Goal: Transaction & Acquisition: Purchase product/service

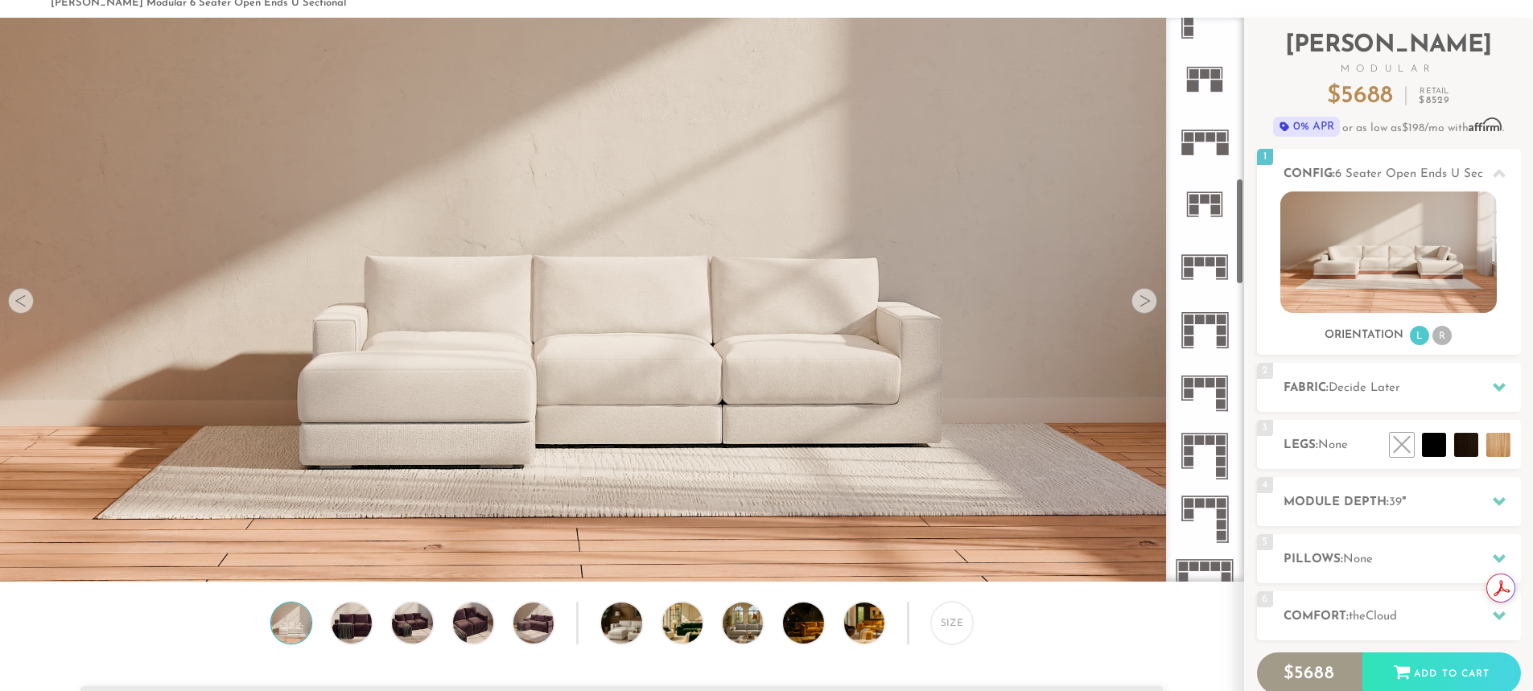
scroll to position [853, 0]
click at [1206, 384] on rect at bounding box center [1211, 383] width 10 height 10
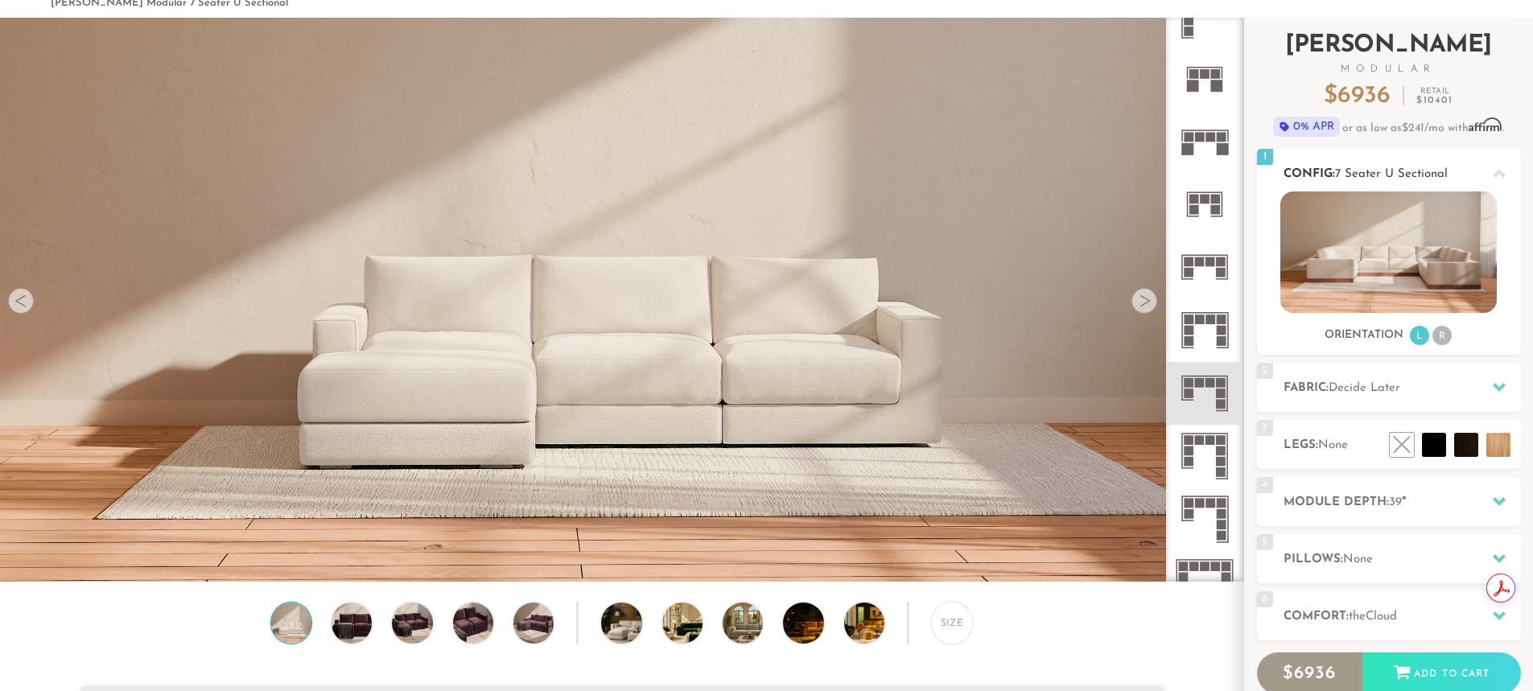
click at [1355, 256] on img at bounding box center [1389, 253] width 217 height 122
click at [1142, 305] on div at bounding box center [1145, 301] width 26 height 26
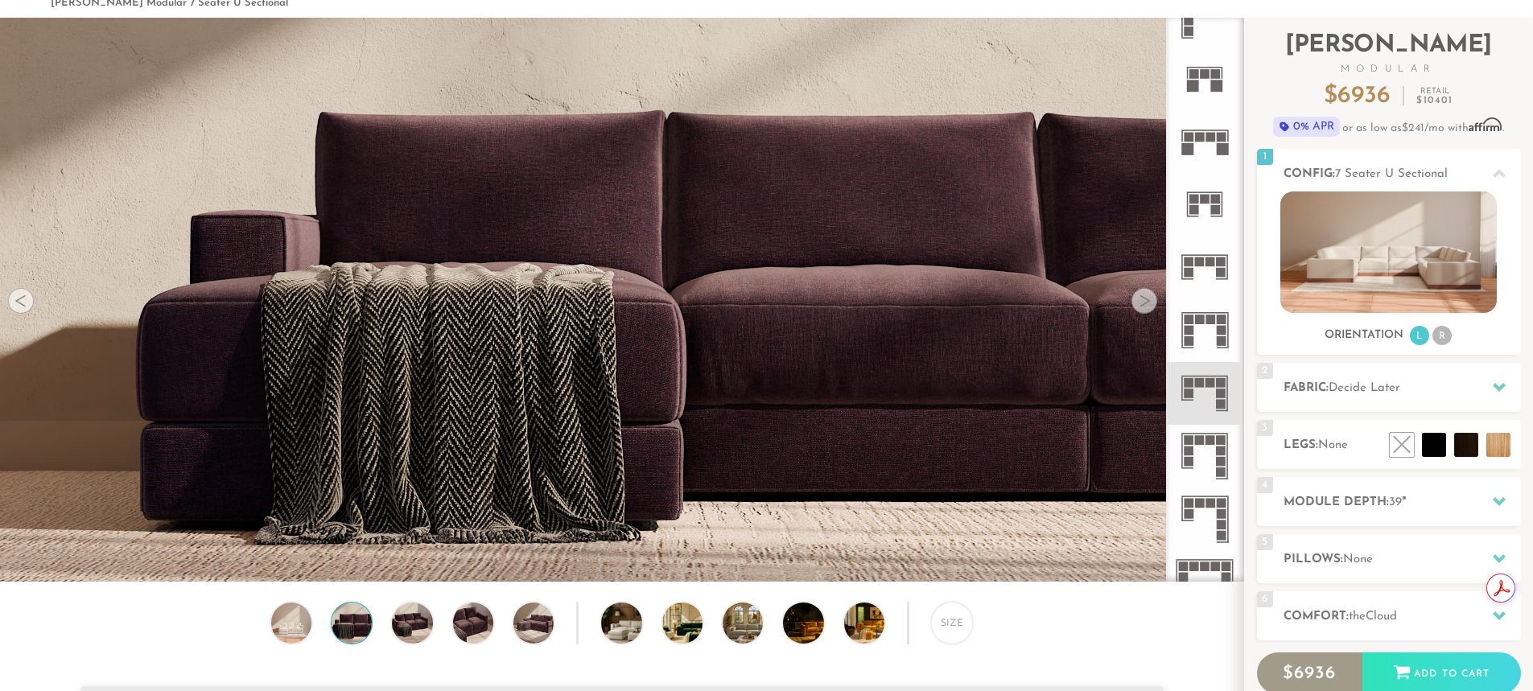
click at [1142, 305] on div at bounding box center [1145, 301] width 26 height 26
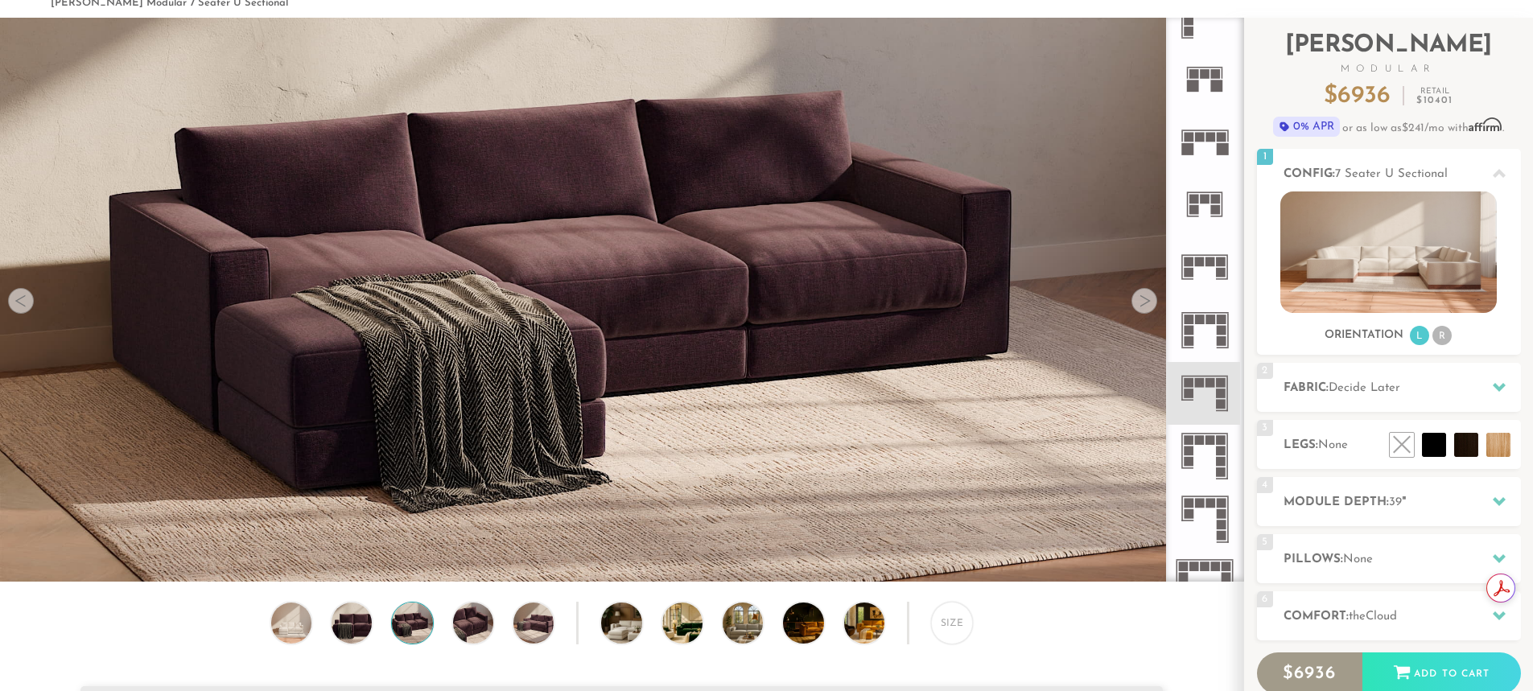
click at [1142, 305] on div at bounding box center [1145, 301] width 26 height 26
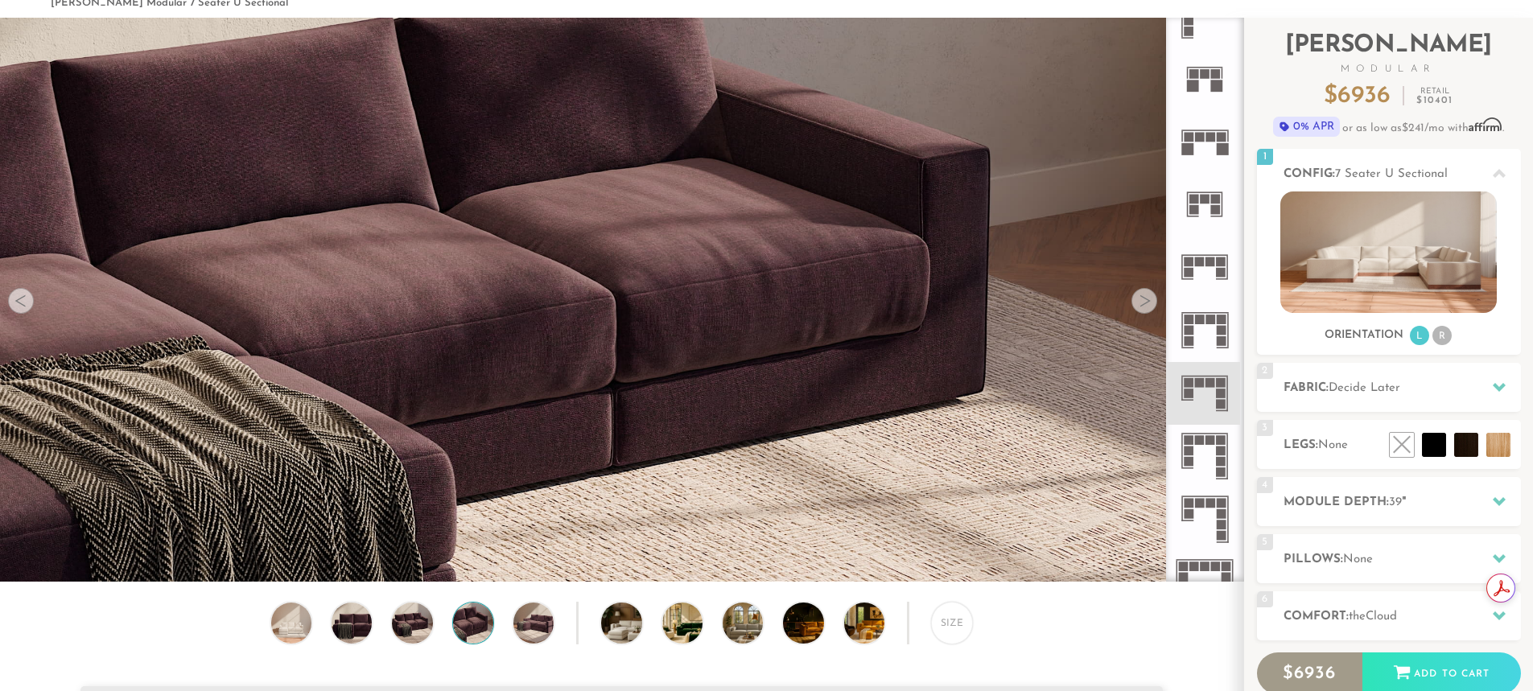
click at [1142, 305] on div at bounding box center [1145, 301] width 26 height 26
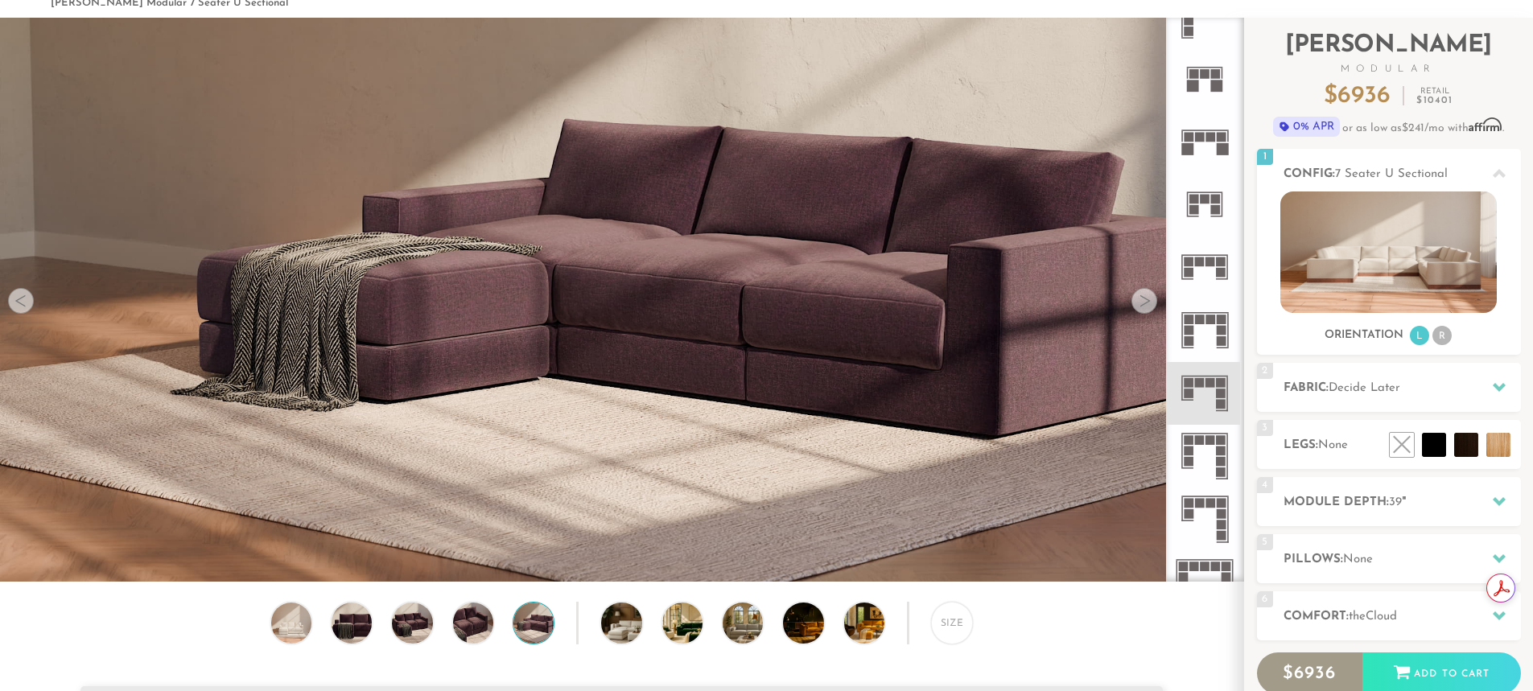
click at [1142, 305] on div at bounding box center [1145, 301] width 26 height 26
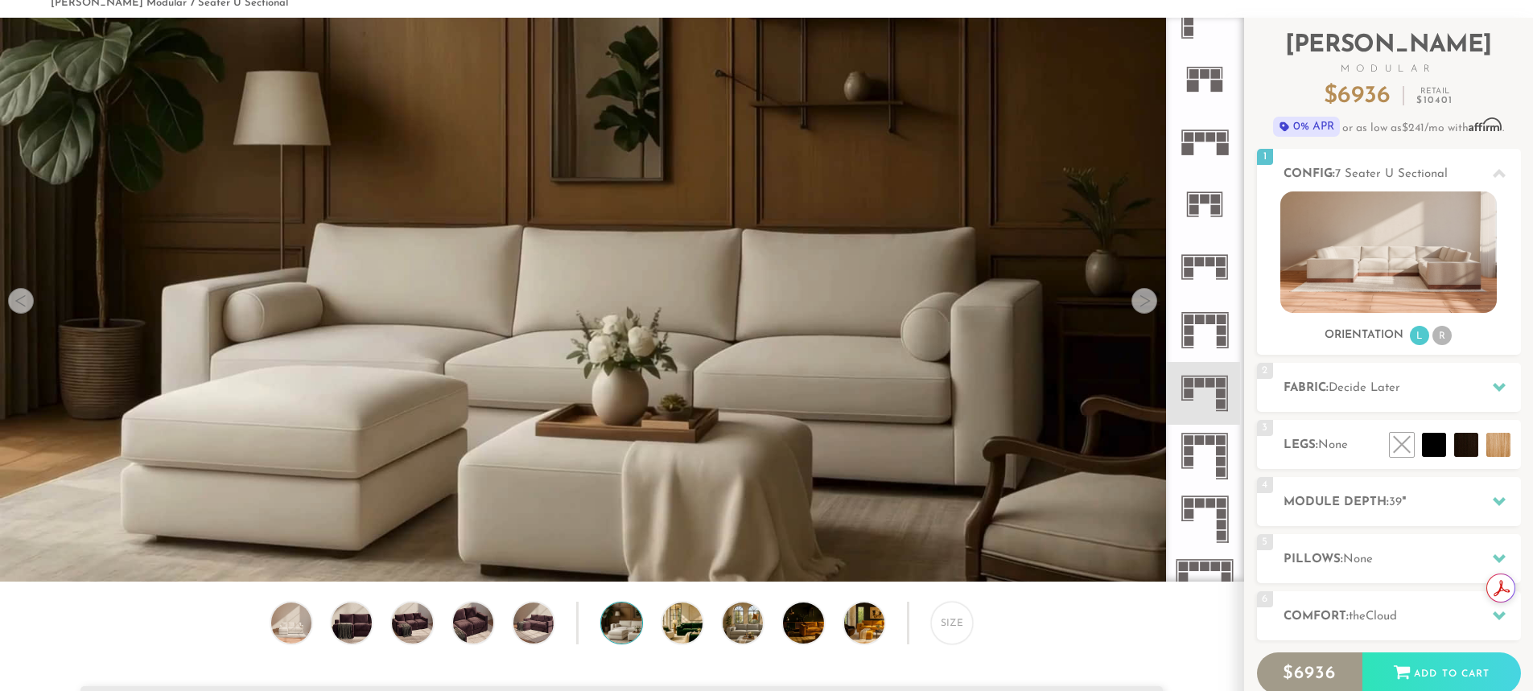
click at [1142, 305] on div at bounding box center [1145, 301] width 26 height 26
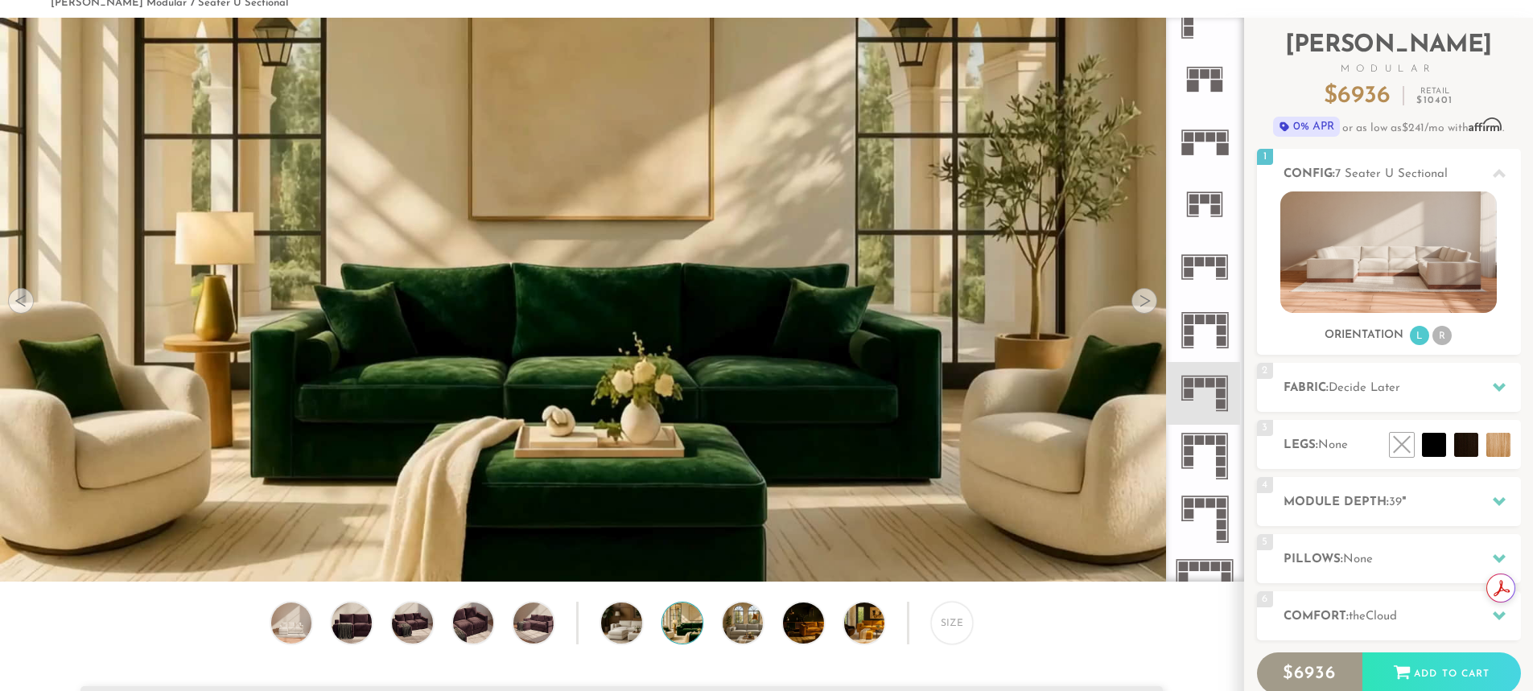
click at [1142, 305] on div at bounding box center [1145, 301] width 26 height 26
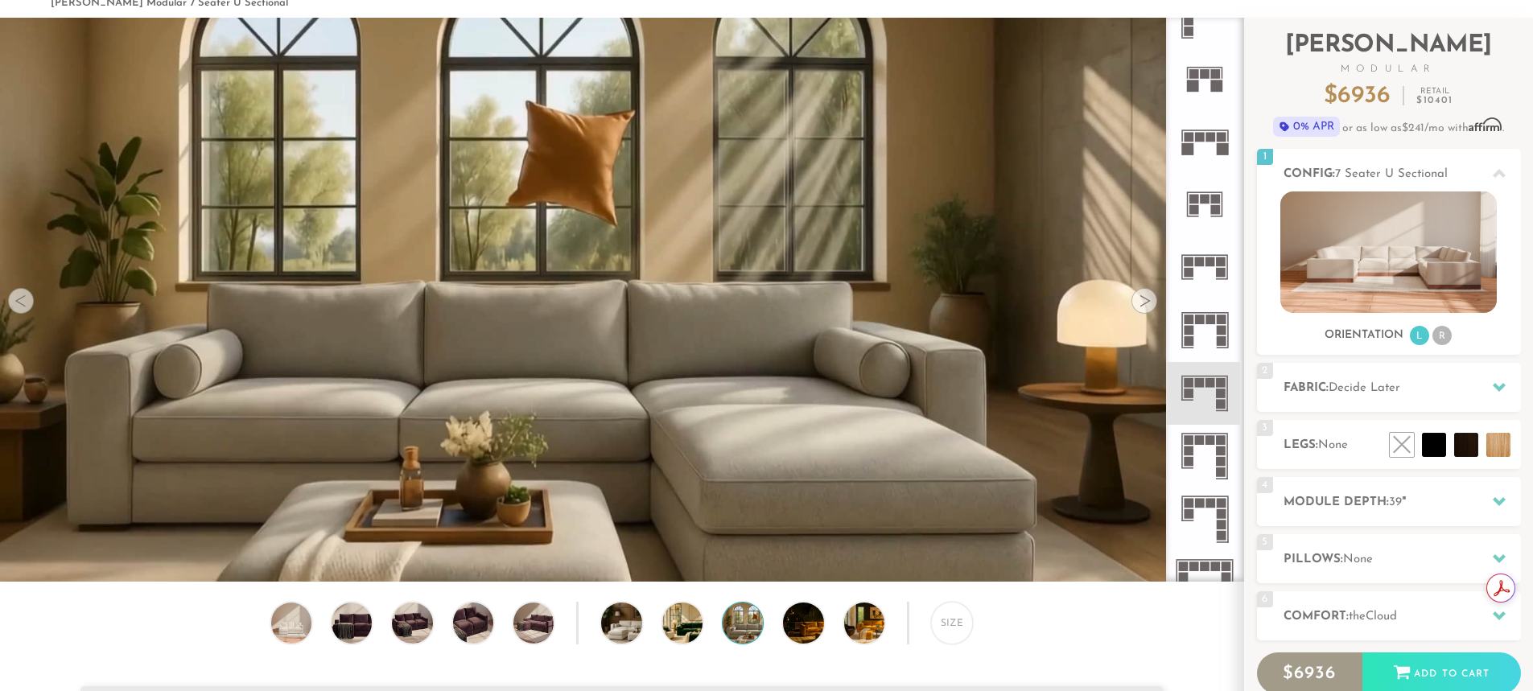
click at [1142, 305] on div at bounding box center [1145, 301] width 26 height 26
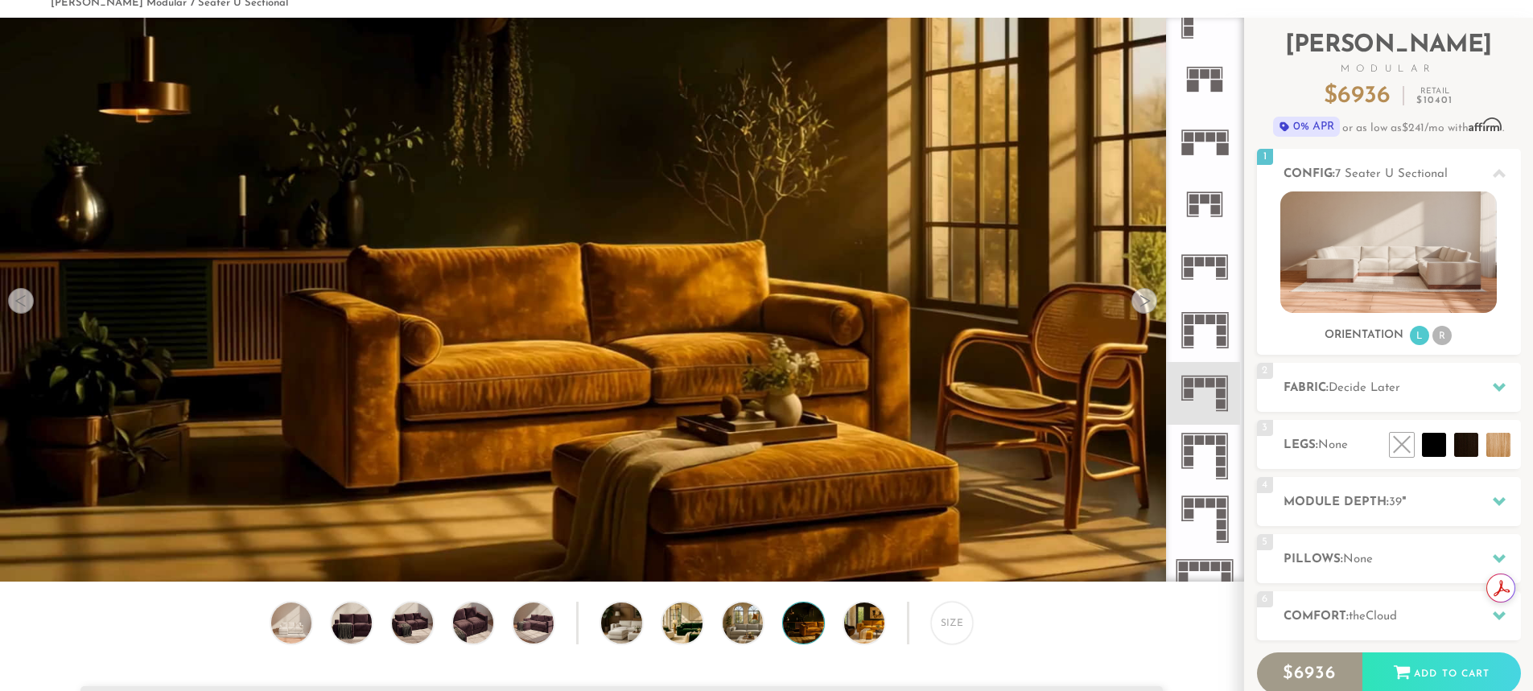
click at [1142, 305] on div at bounding box center [1145, 301] width 26 height 26
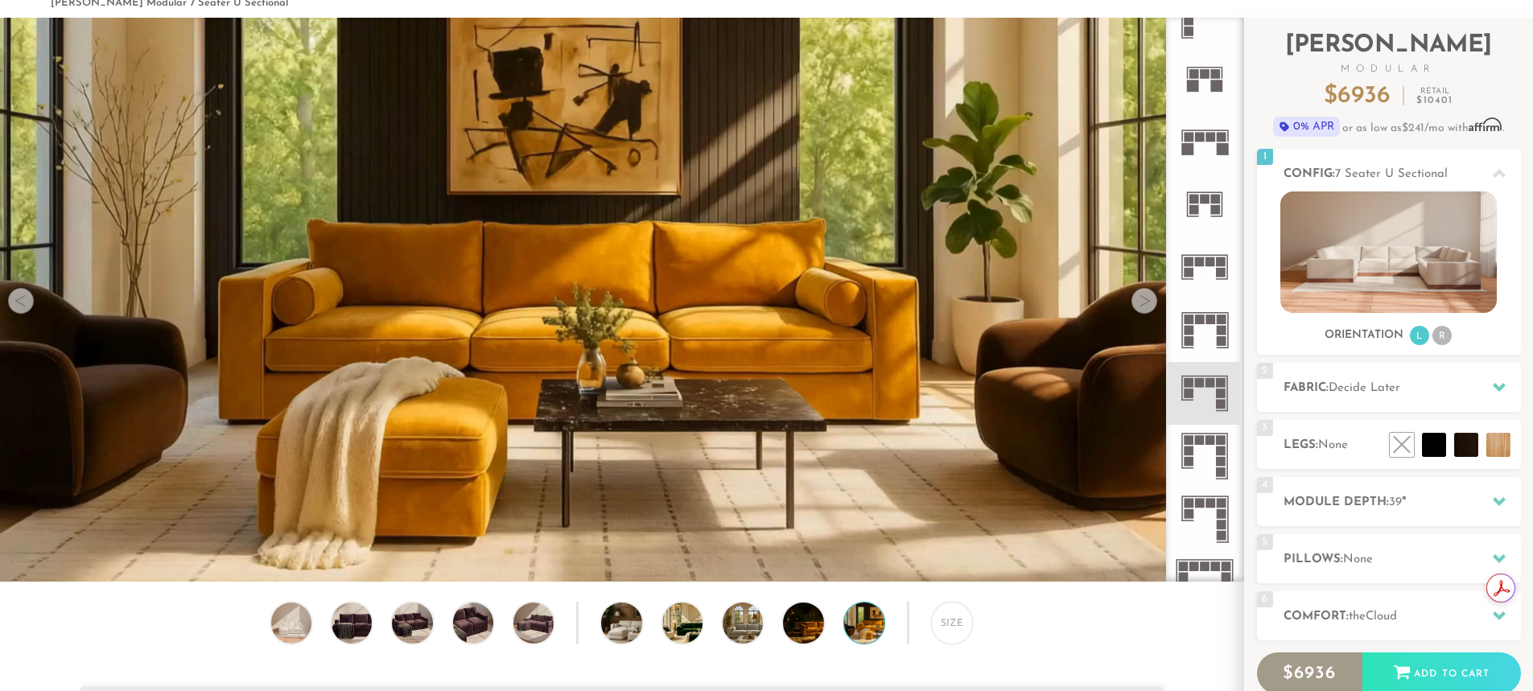
click at [1142, 305] on div at bounding box center [1145, 301] width 26 height 26
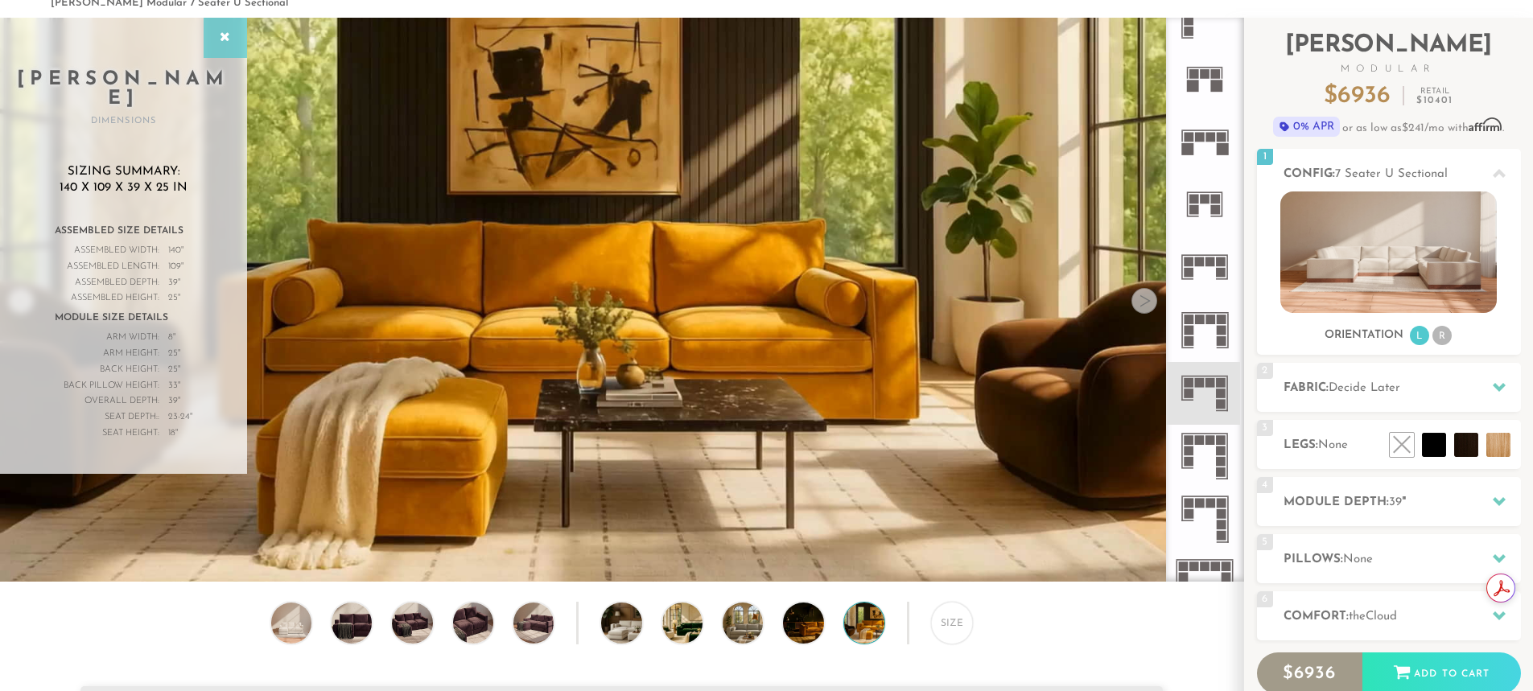
click at [232, 46] on div at bounding box center [225, 38] width 43 height 40
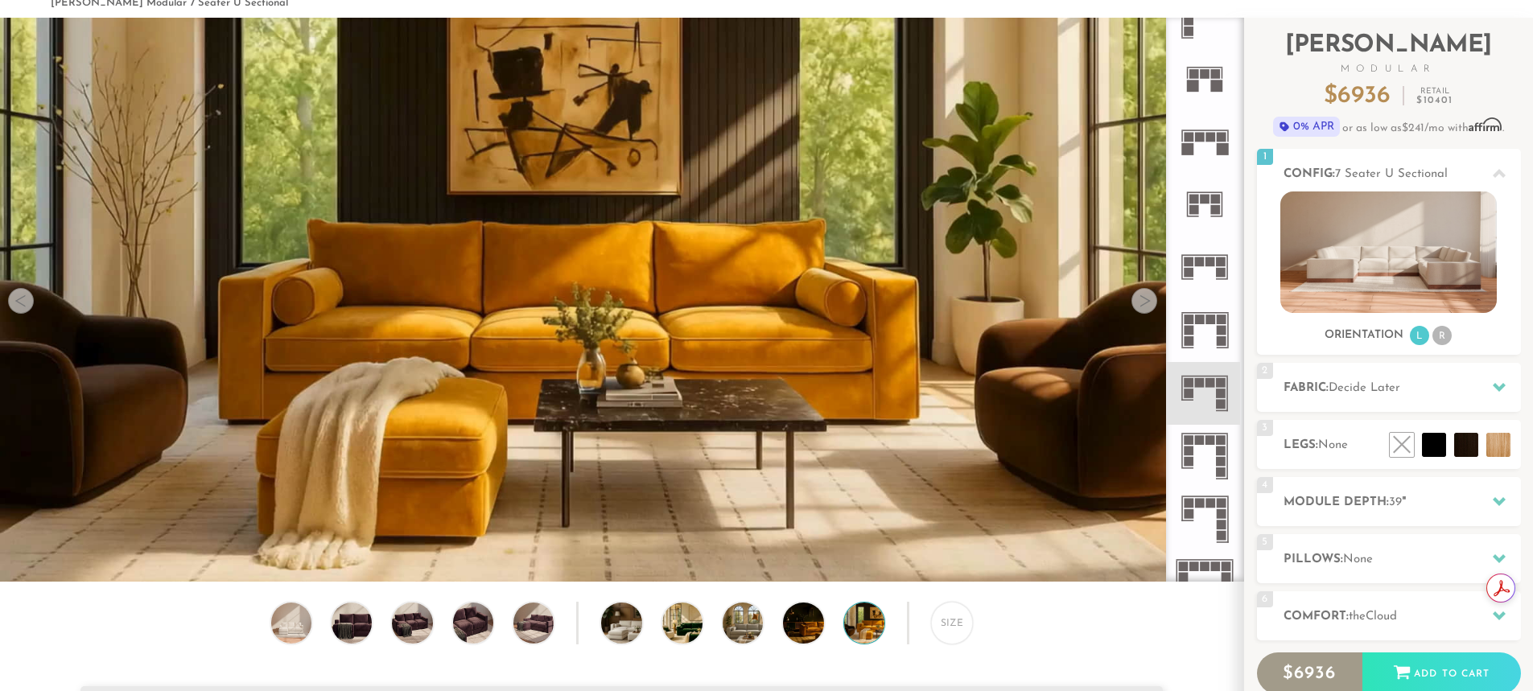
click at [1206, 376] on rect at bounding box center [1205, 376] width 47 height 2
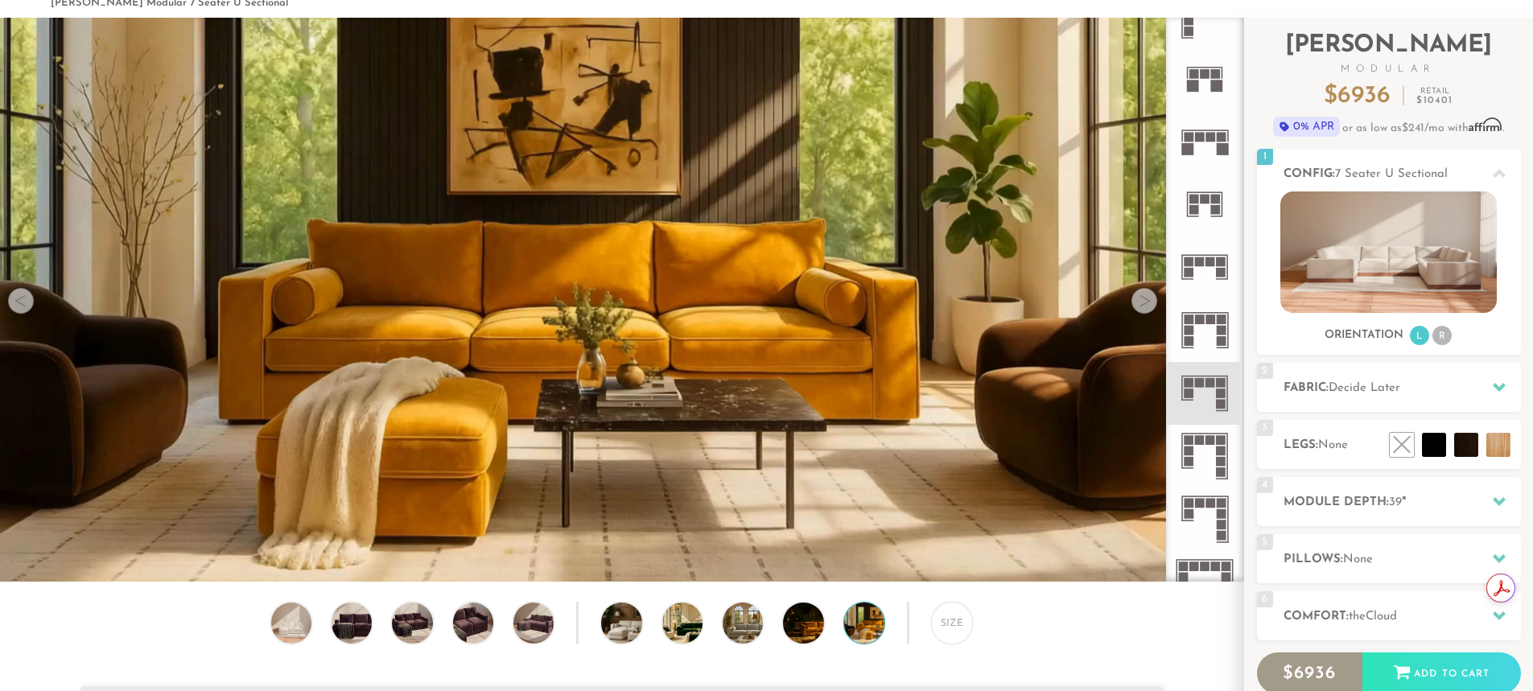
click at [1206, 376] on rect at bounding box center [1205, 376] width 47 height 2
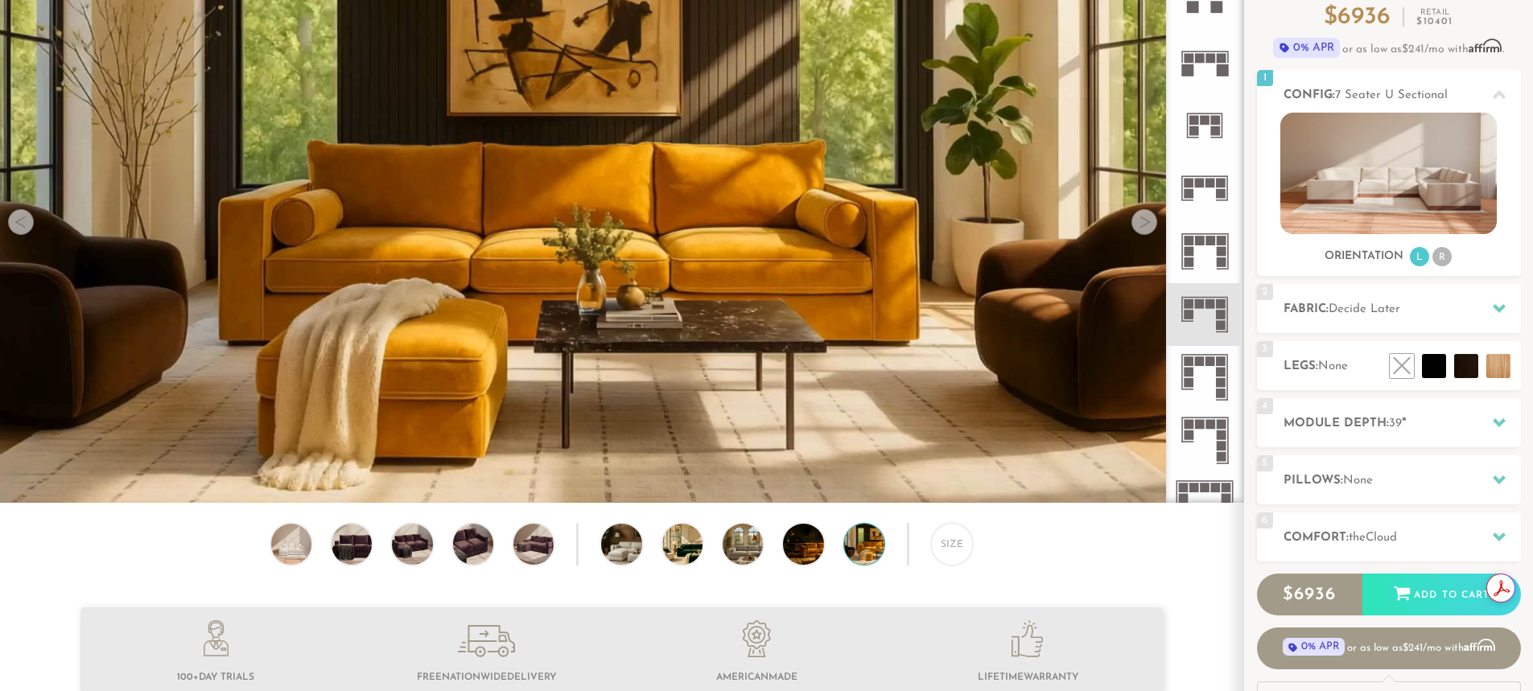
scroll to position [159, 0]
click at [350, 551] on img at bounding box center [352, 543] width 48 height 40
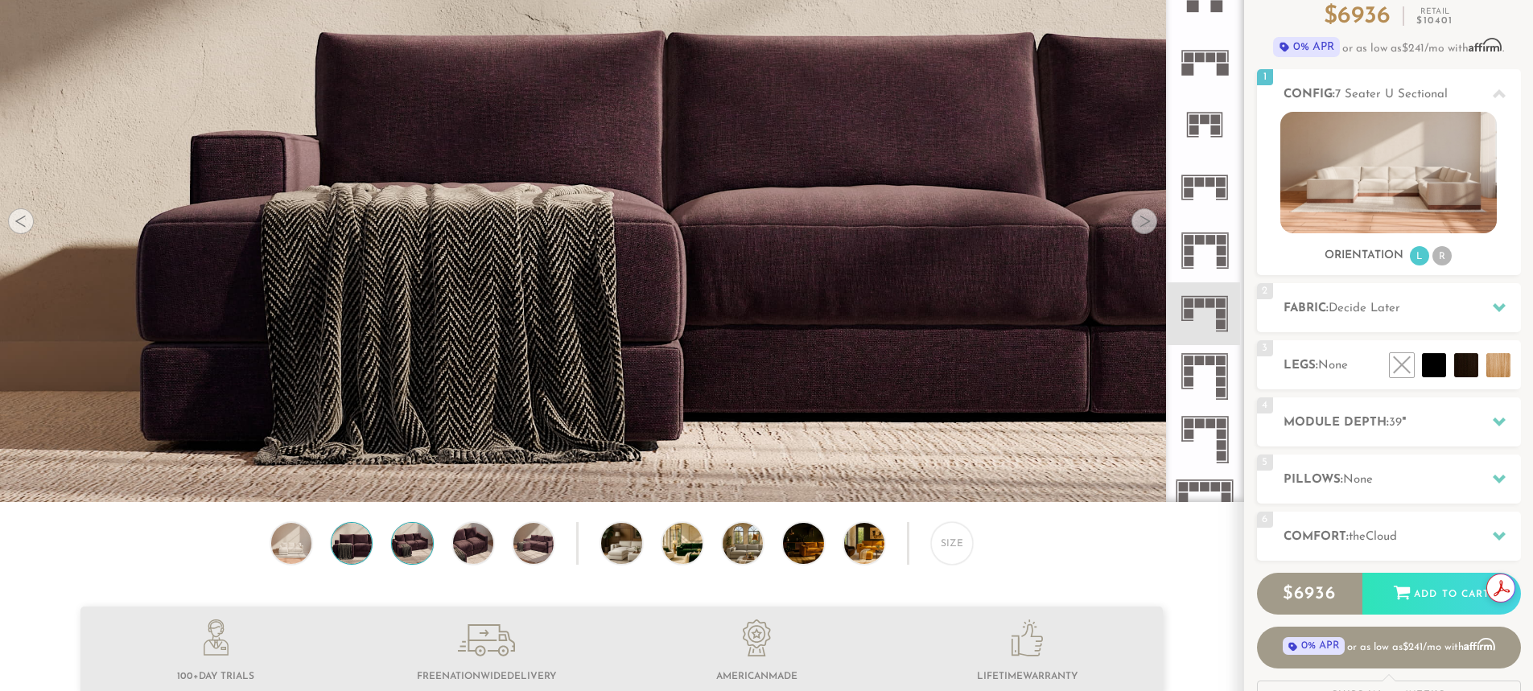
click at [408, 555] on img at bounding box center [412, 543] width 48 height 40
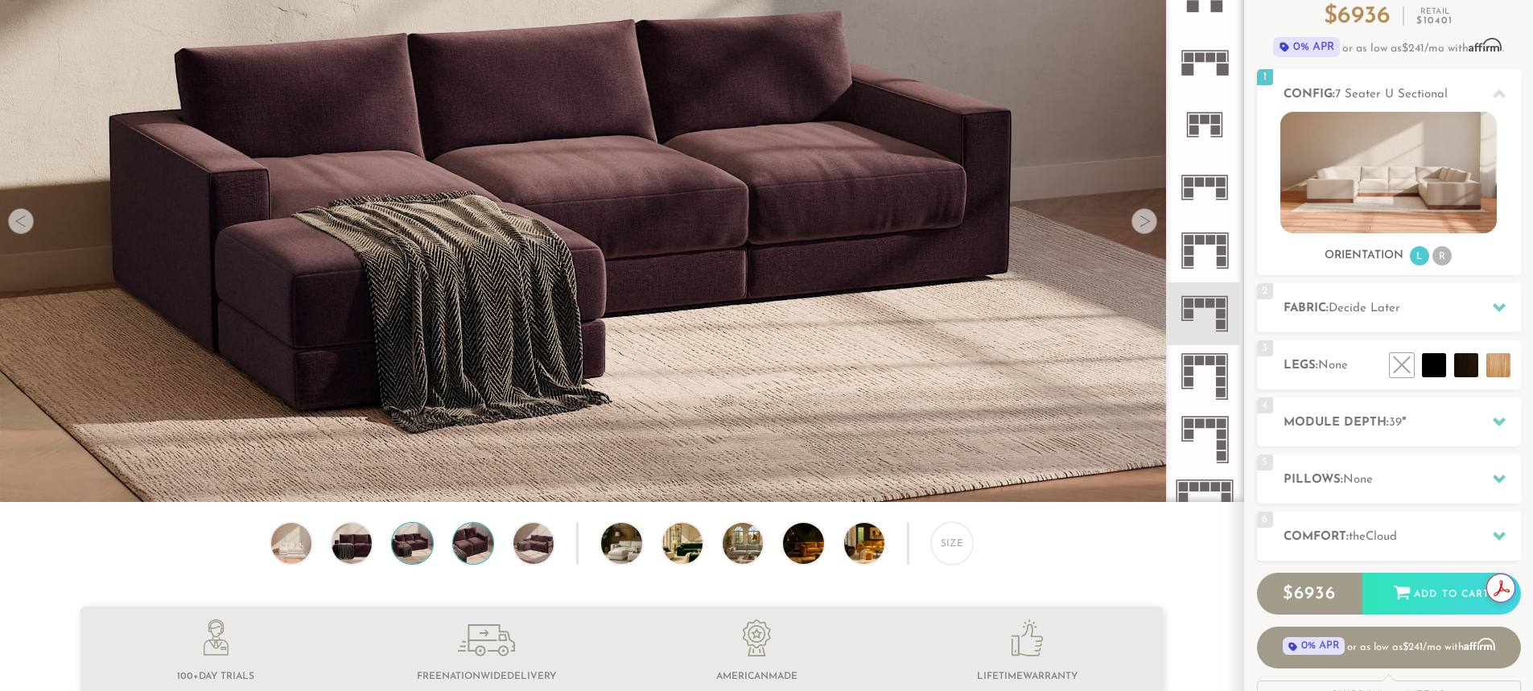
click at [476, 558] on img at bounding box center [473, 543] width 48 height 40
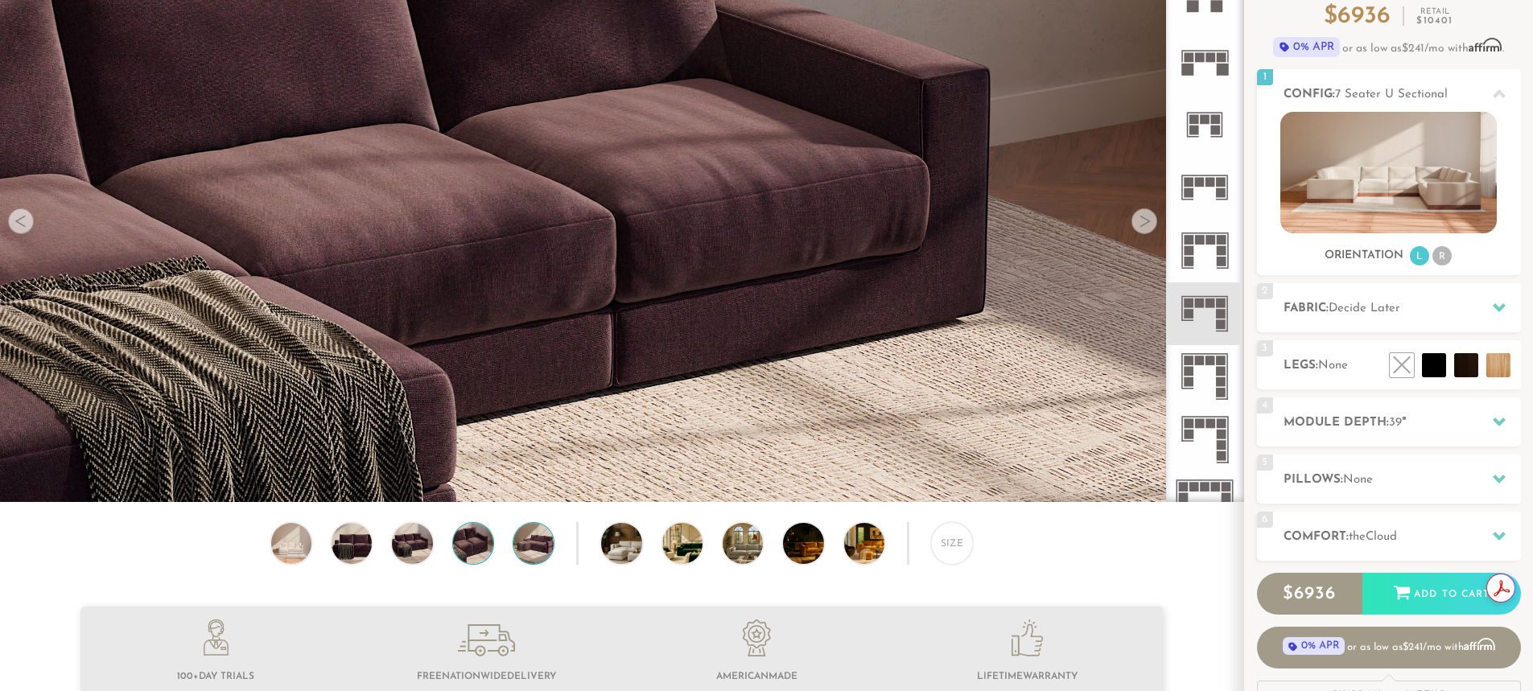
click at [526, 531] on img at bounding box center [533, 543] width 48 height 40
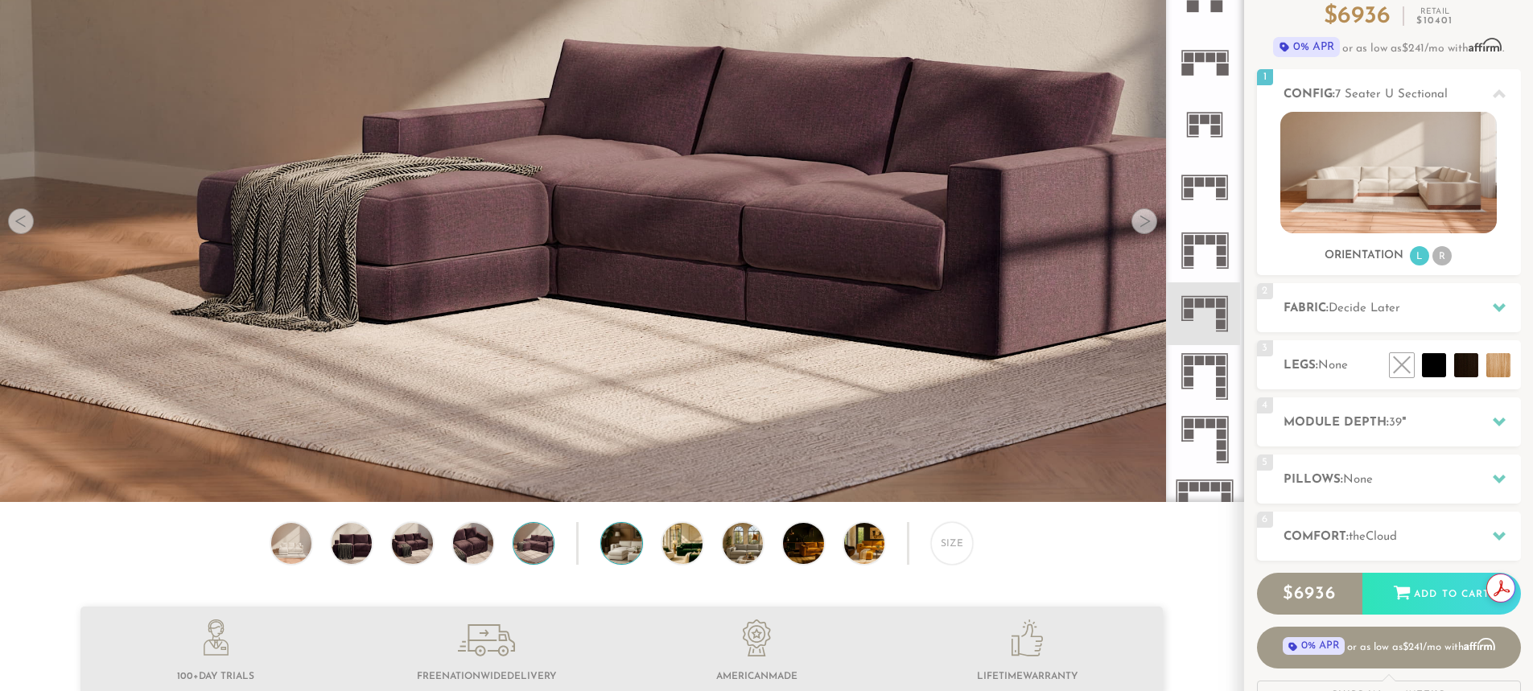
click at [629, 554] on img at bounding box center [637, 543] width 72 height 40
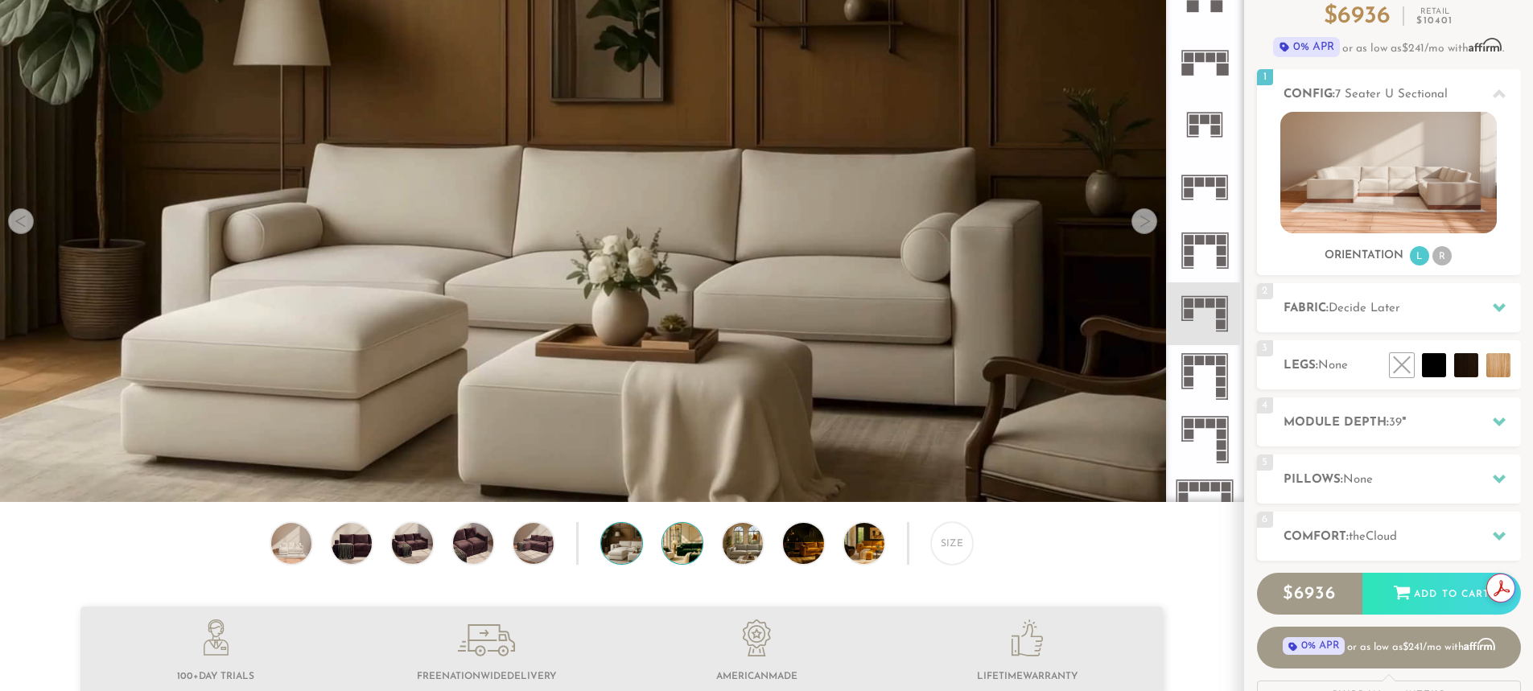
click at [674, 562] on img at bounding box center [698, 543] width 72 height 40
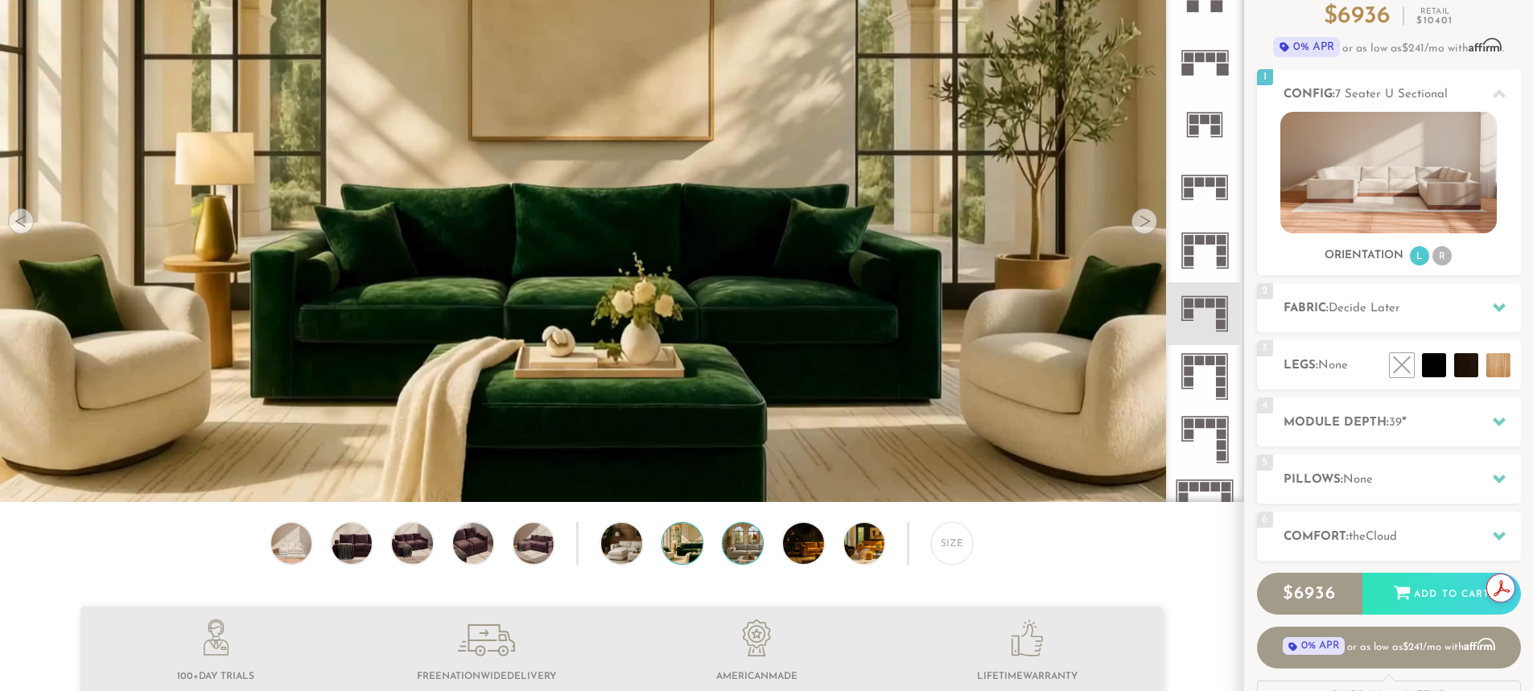
click at [733, 555] on img at bounding box center [759, 543] width 72 height 40
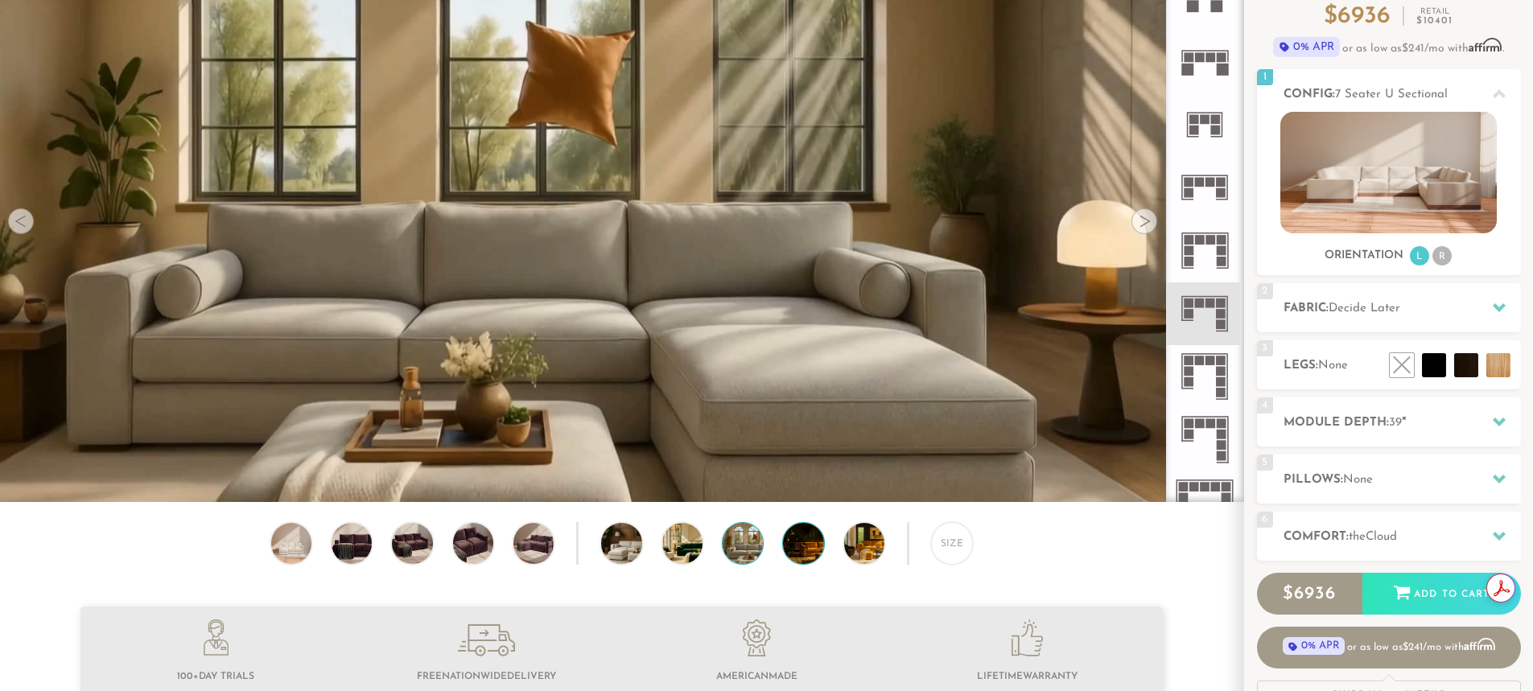
click at [808, 547] on img at bounding box center [819, 543] width 72 height 40
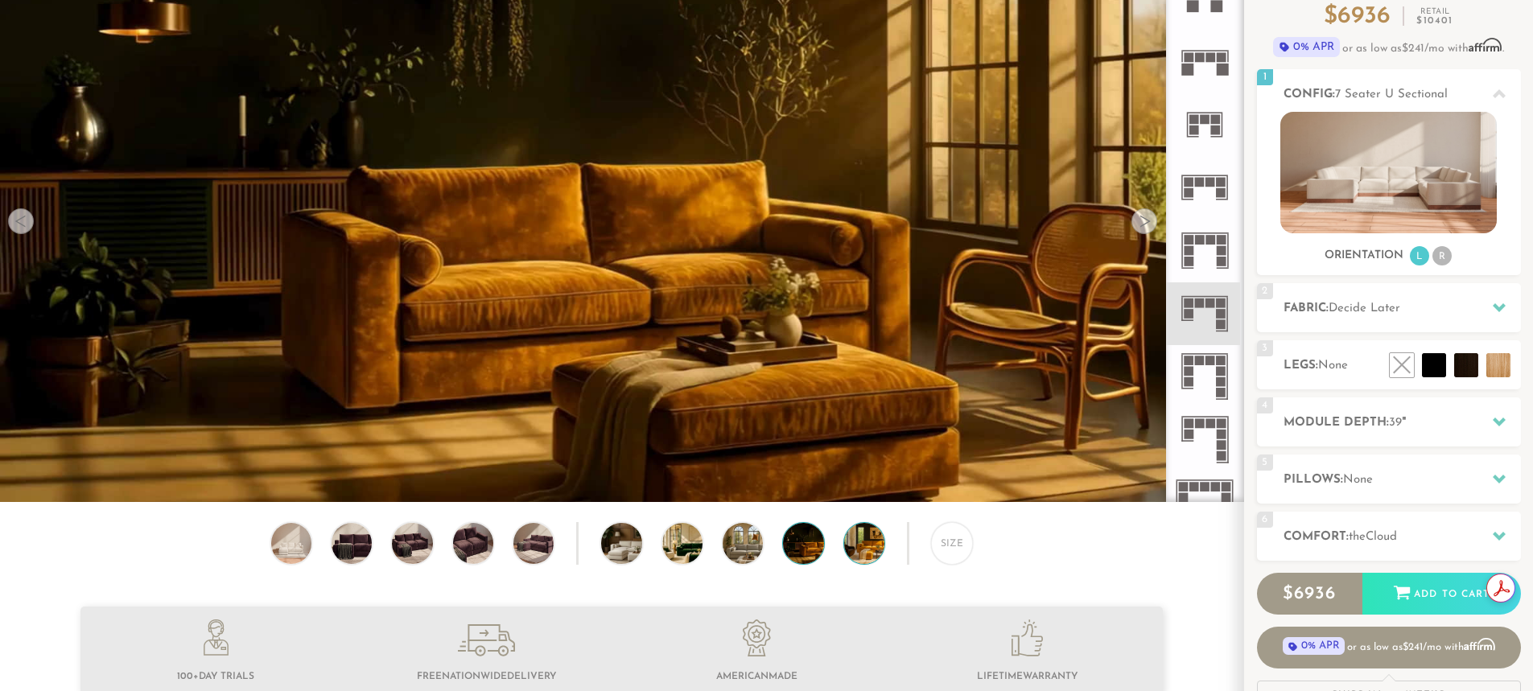
click at [866, 554] on img at bounding box center [880, 543] width 72 height 40
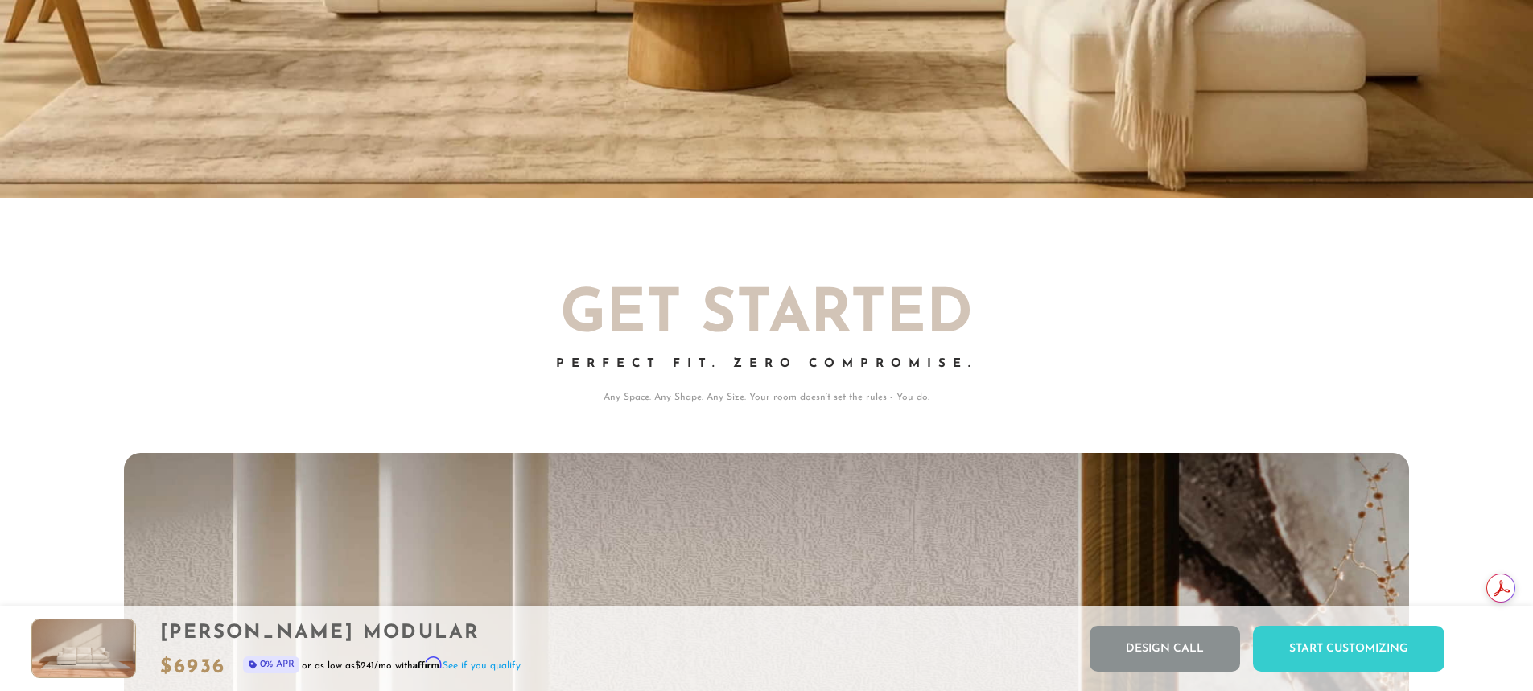
scroll to position [0, 0]
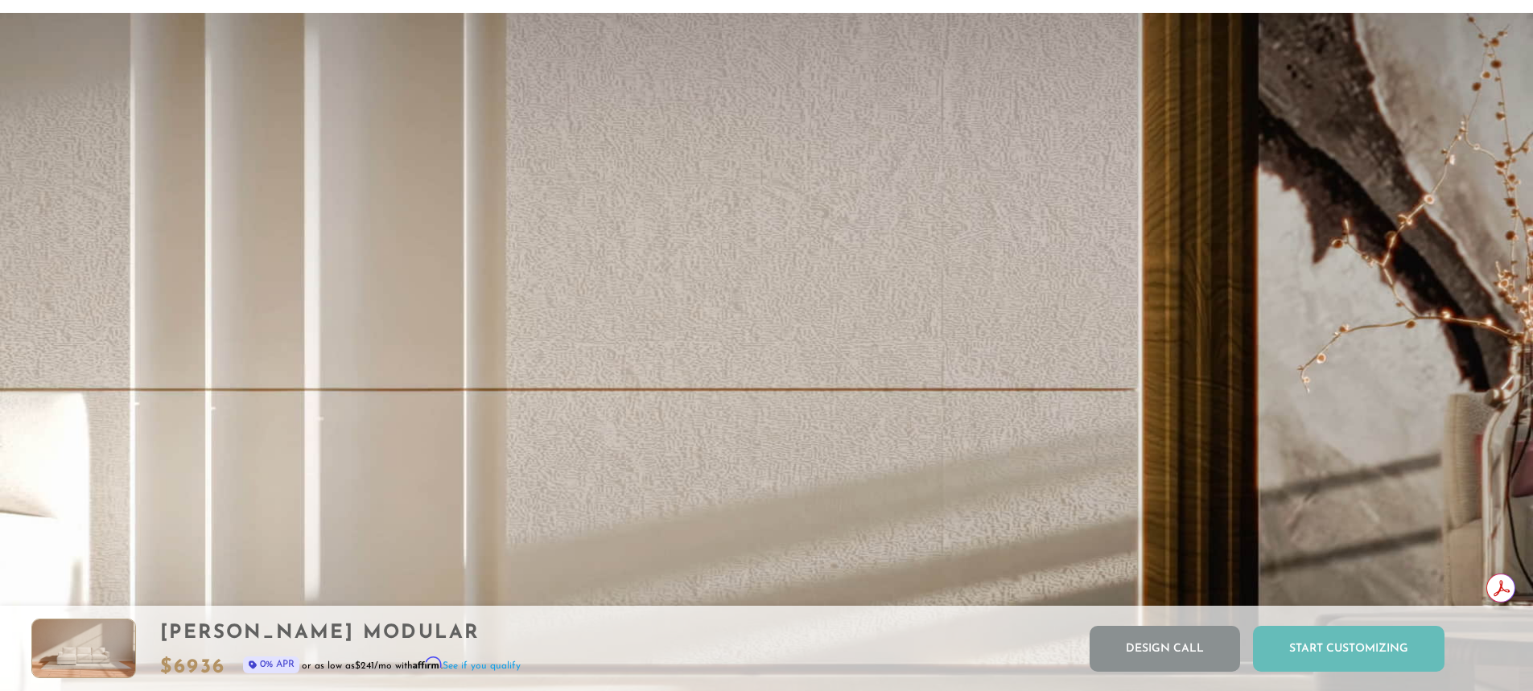
click at [1340, 648] on div "Start Customizing" at bounding box center [1349, 649] width 192 height 46
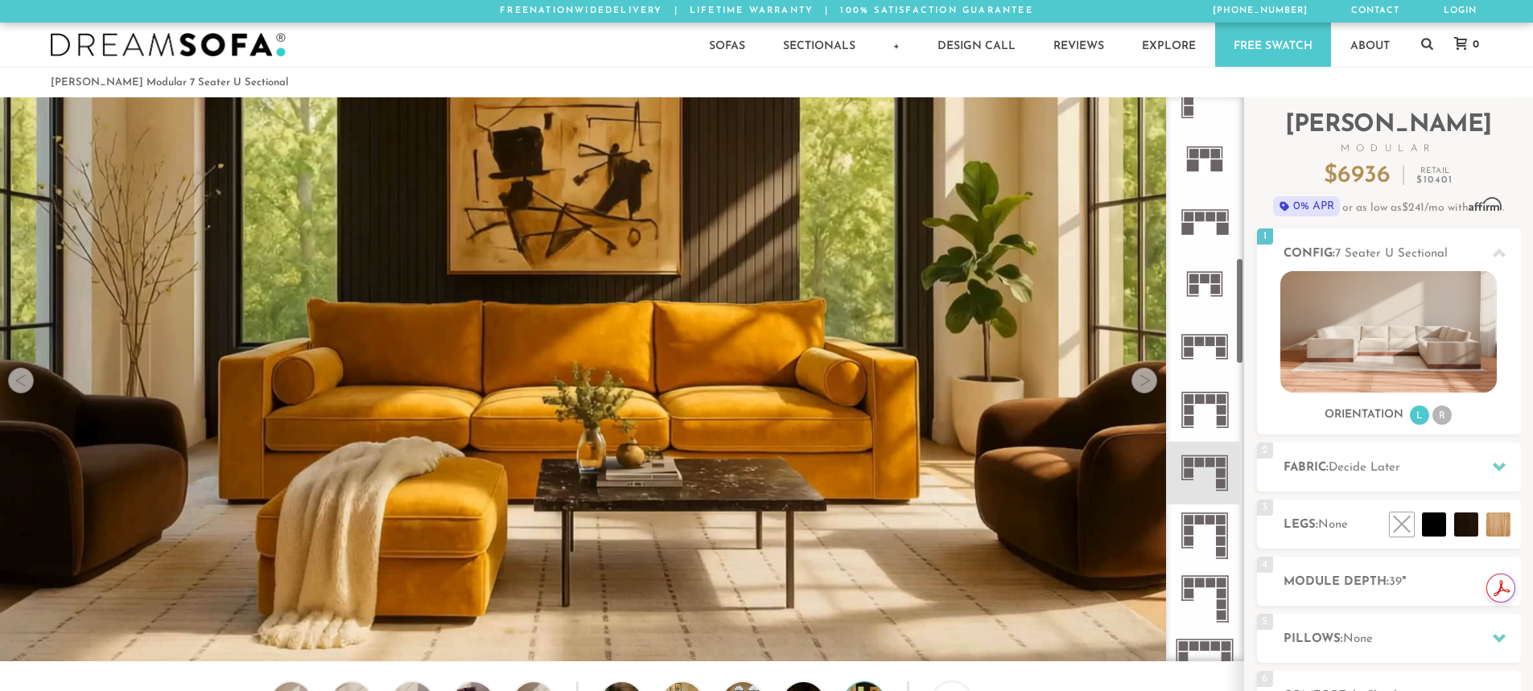
click at [1197, 470] on icon at bounding box center [1204, 473] width 63 height 63
click at [1334, 460] on h2 "Fabric: Decide Later" at bounding box center [1402, 468] width 237 height 19
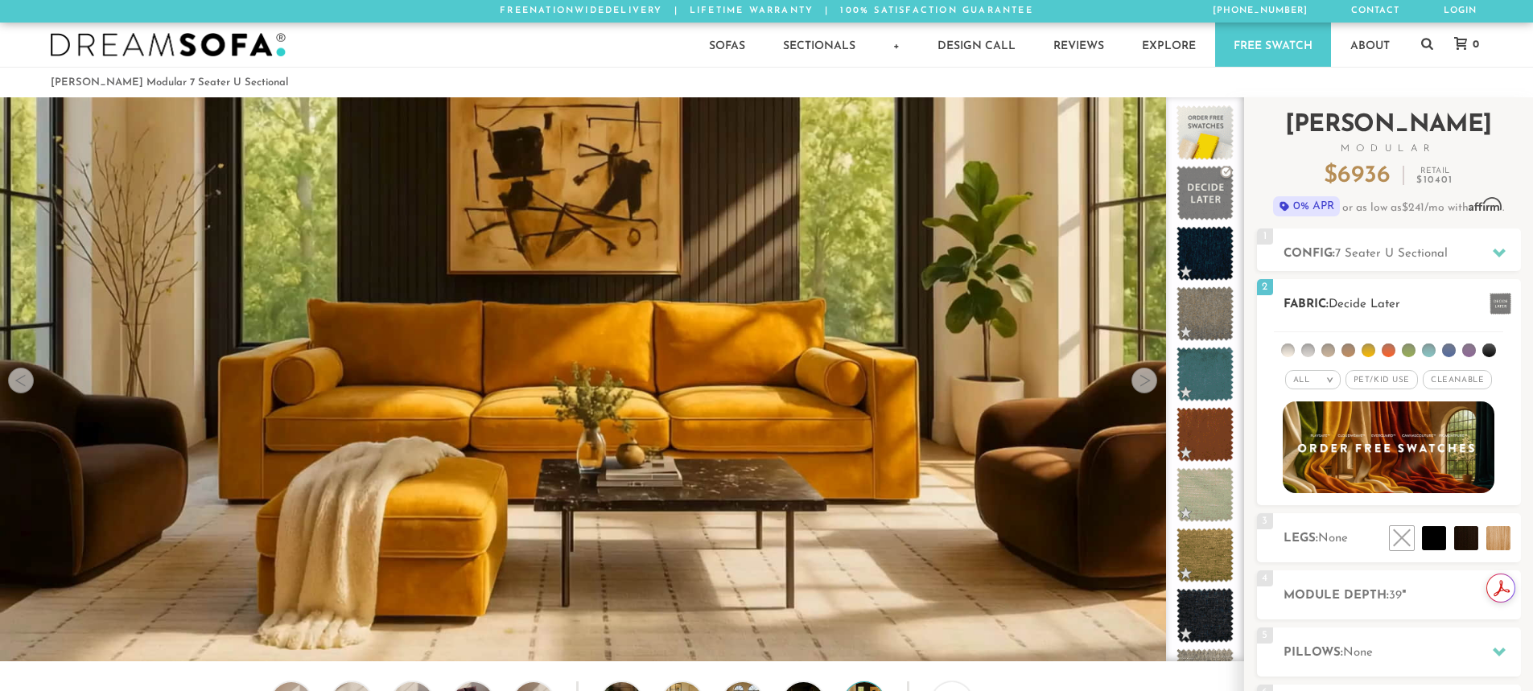
click at [1447, 348] on li at bounding box center [1449, 351] width 14 height 14
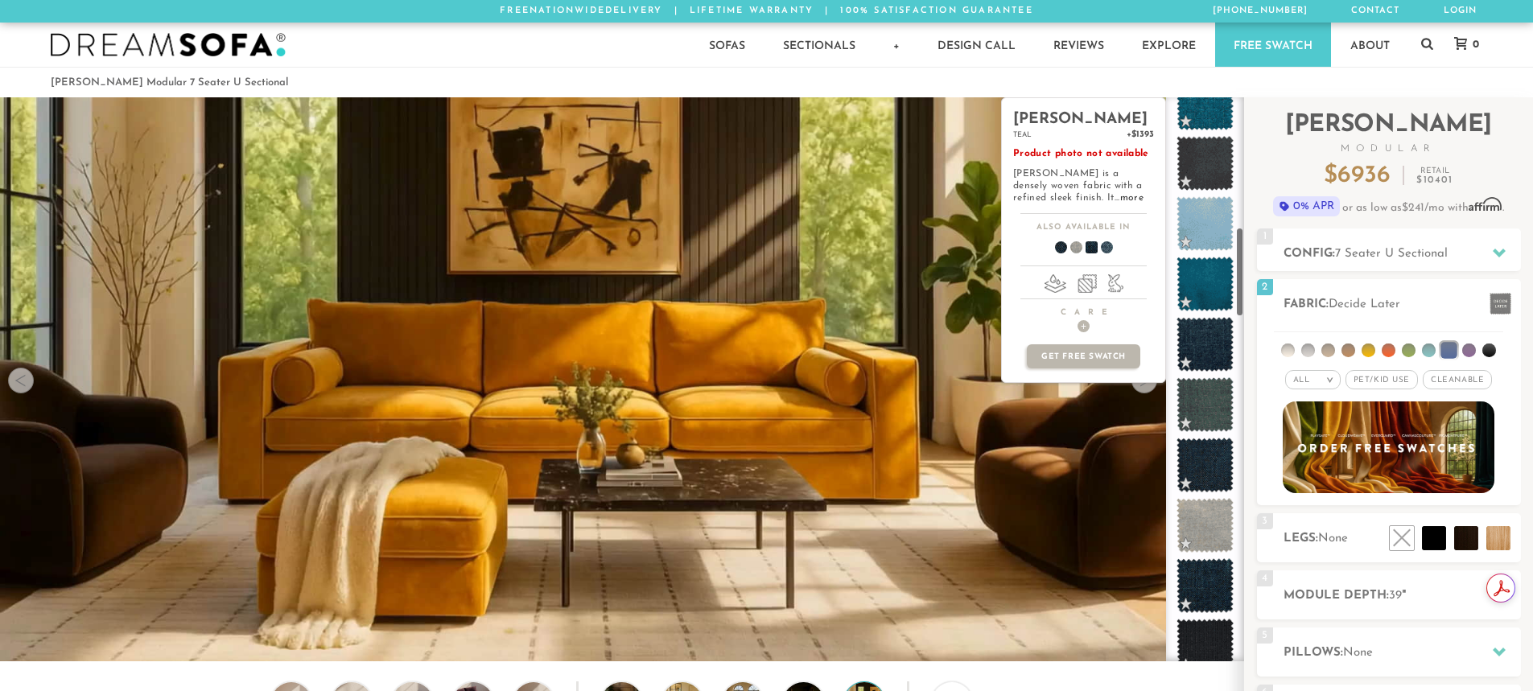
scroll to position [816, 0]
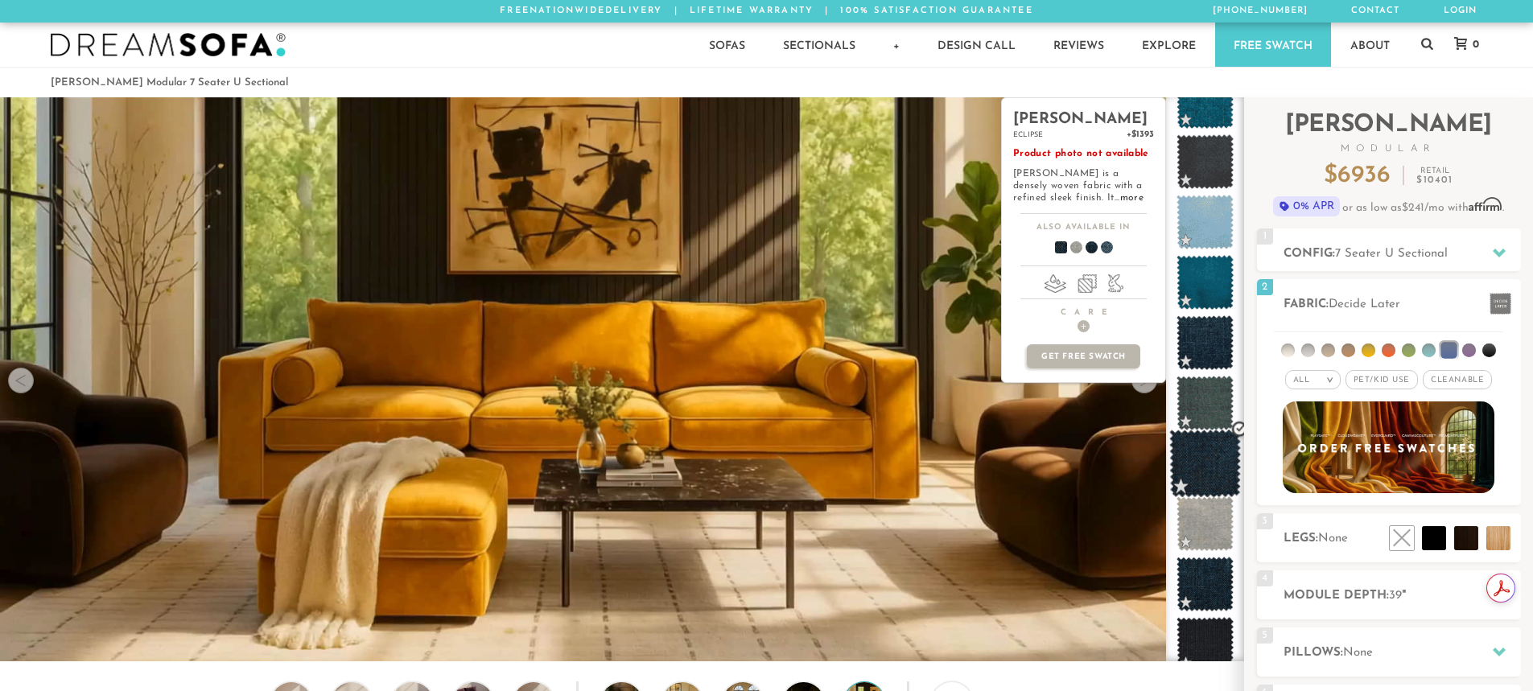
click at [1211, 466] on span at bounding box center [1205, 464] width 72 height 68
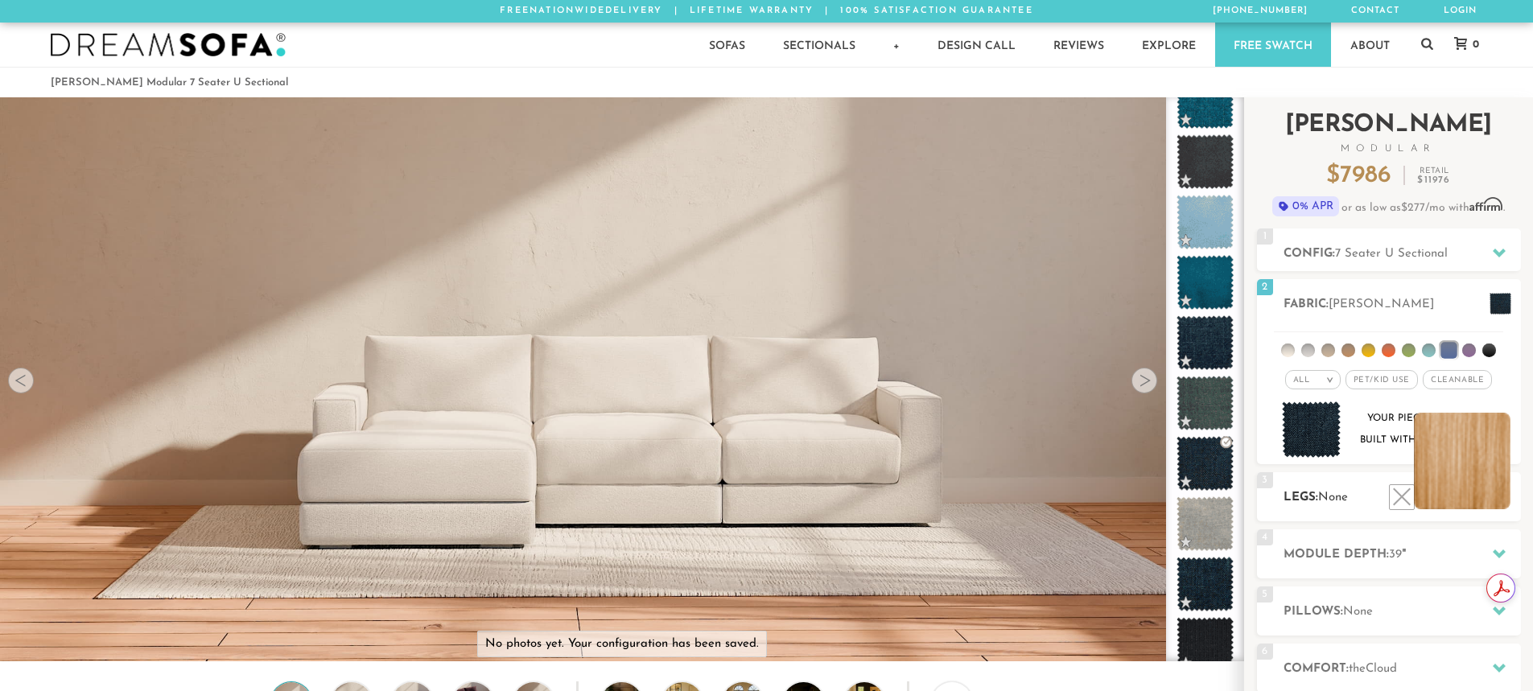
click at [1489, 491] on li at bounding box center [1462, 461] width 97 height 97
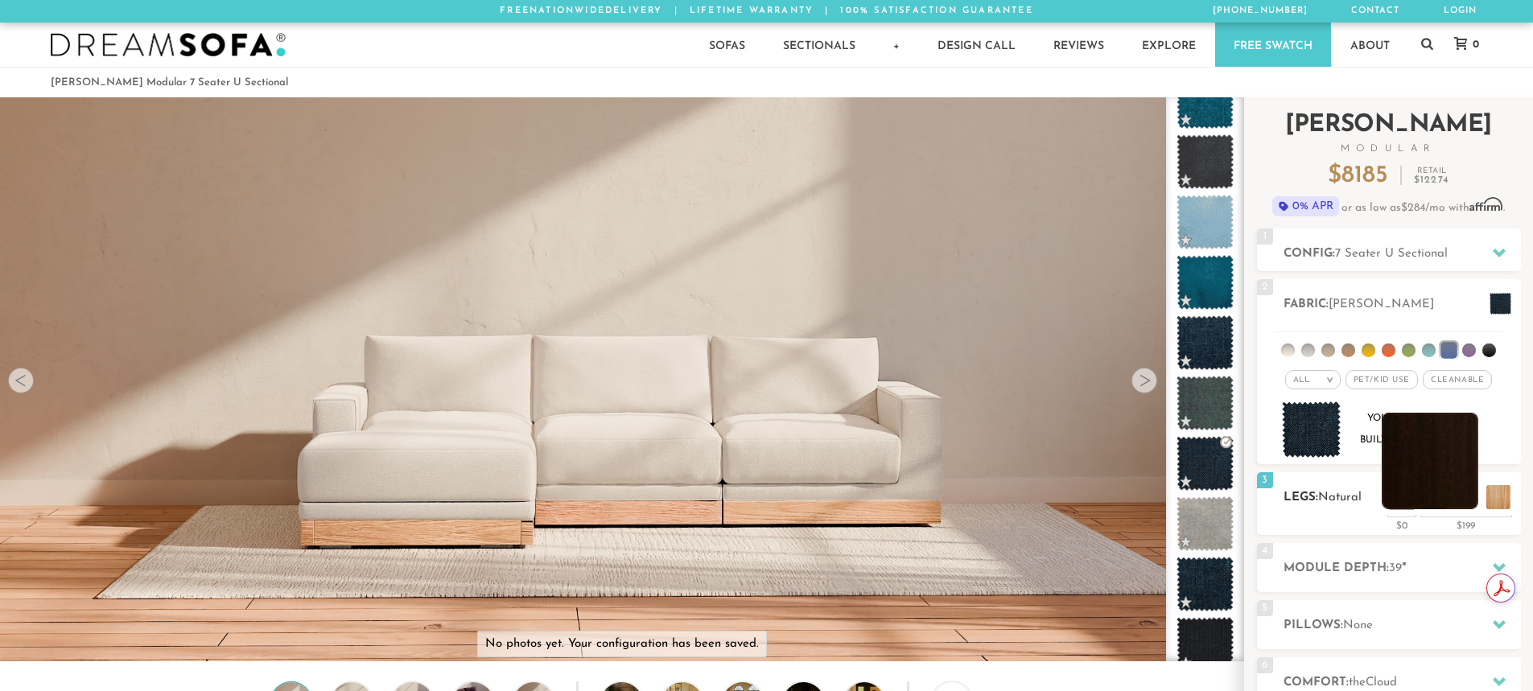
click at [1469, 493] on li at bounding box center [1430, 461] width 97 height 97
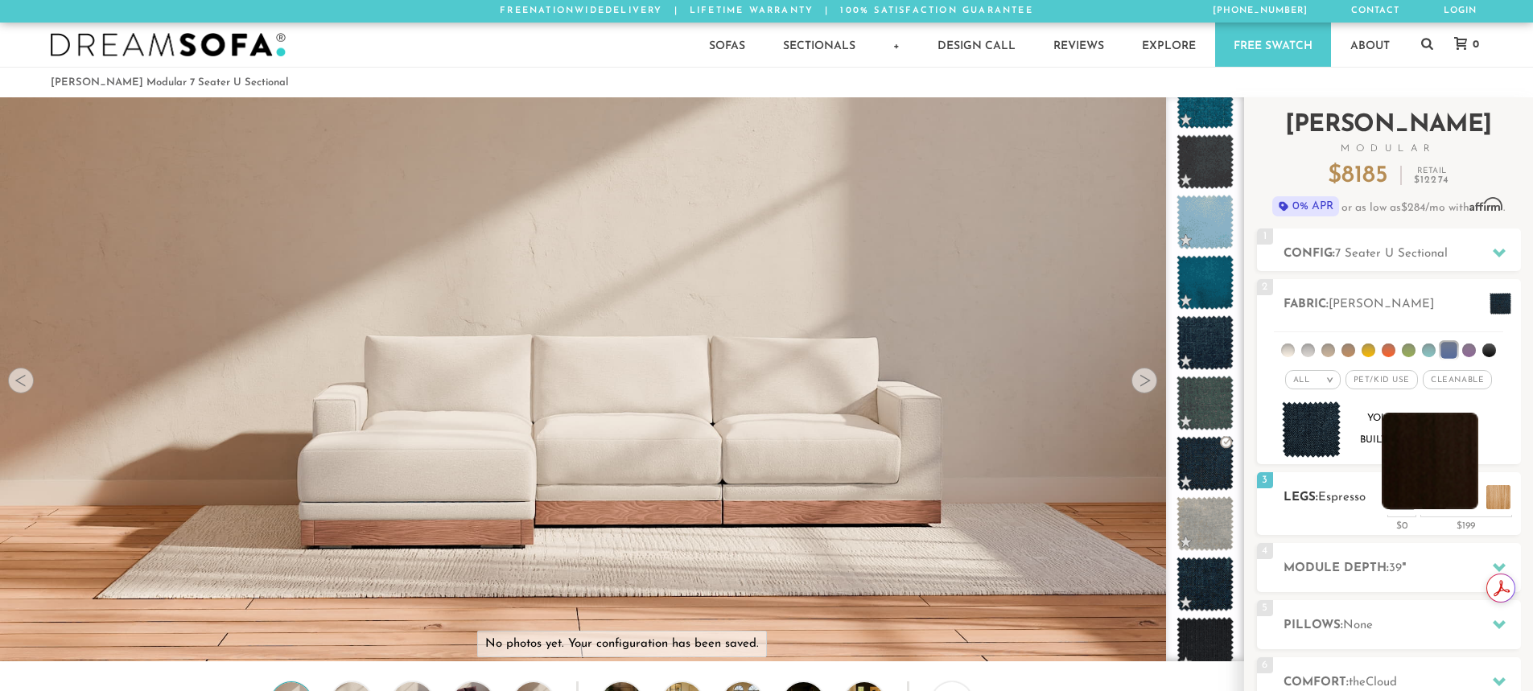
click at [1446, 490] on li at bounding box center [1430, 461] width 97 height 97
click at [1463, 493] on li at bounding box center [1430, 461] width 97 height 97
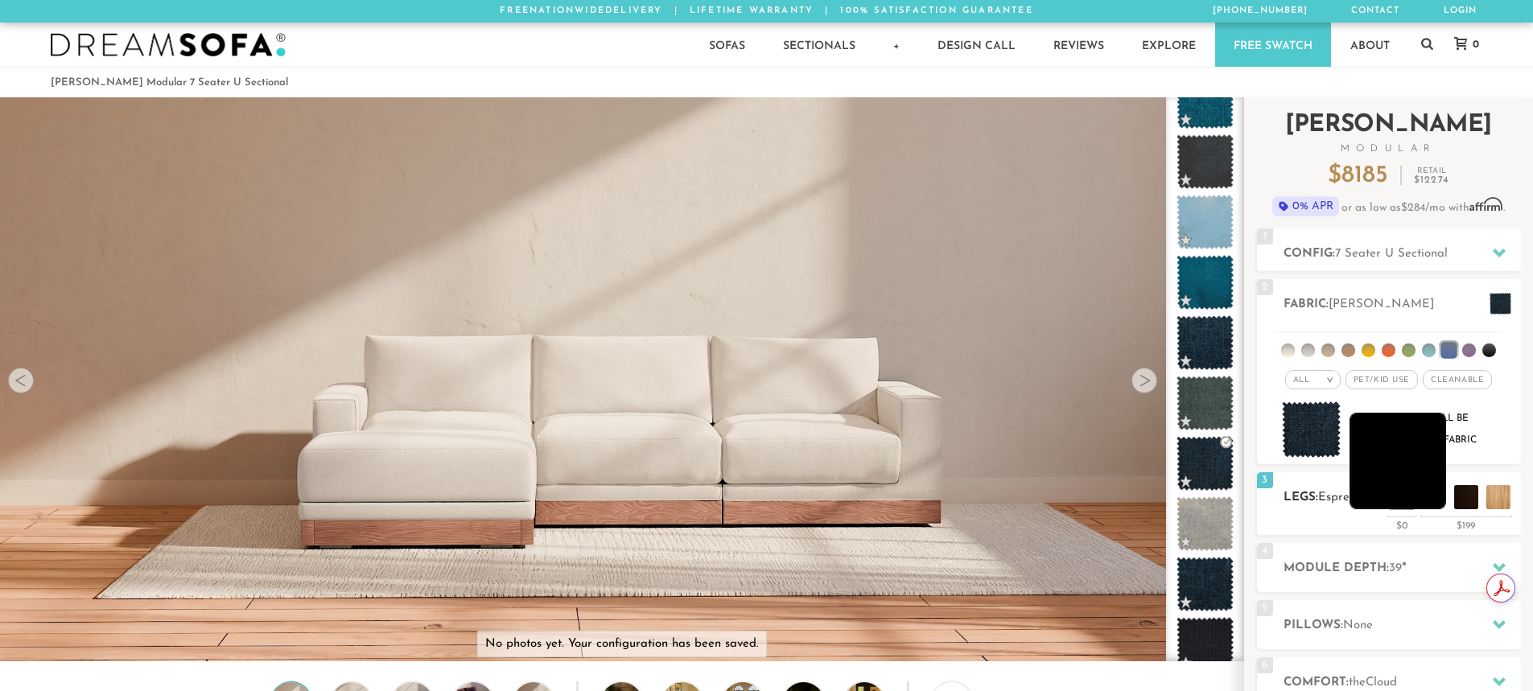
click at [1433, 493] on li at bounding box center [1398, 461] width 97 height 97
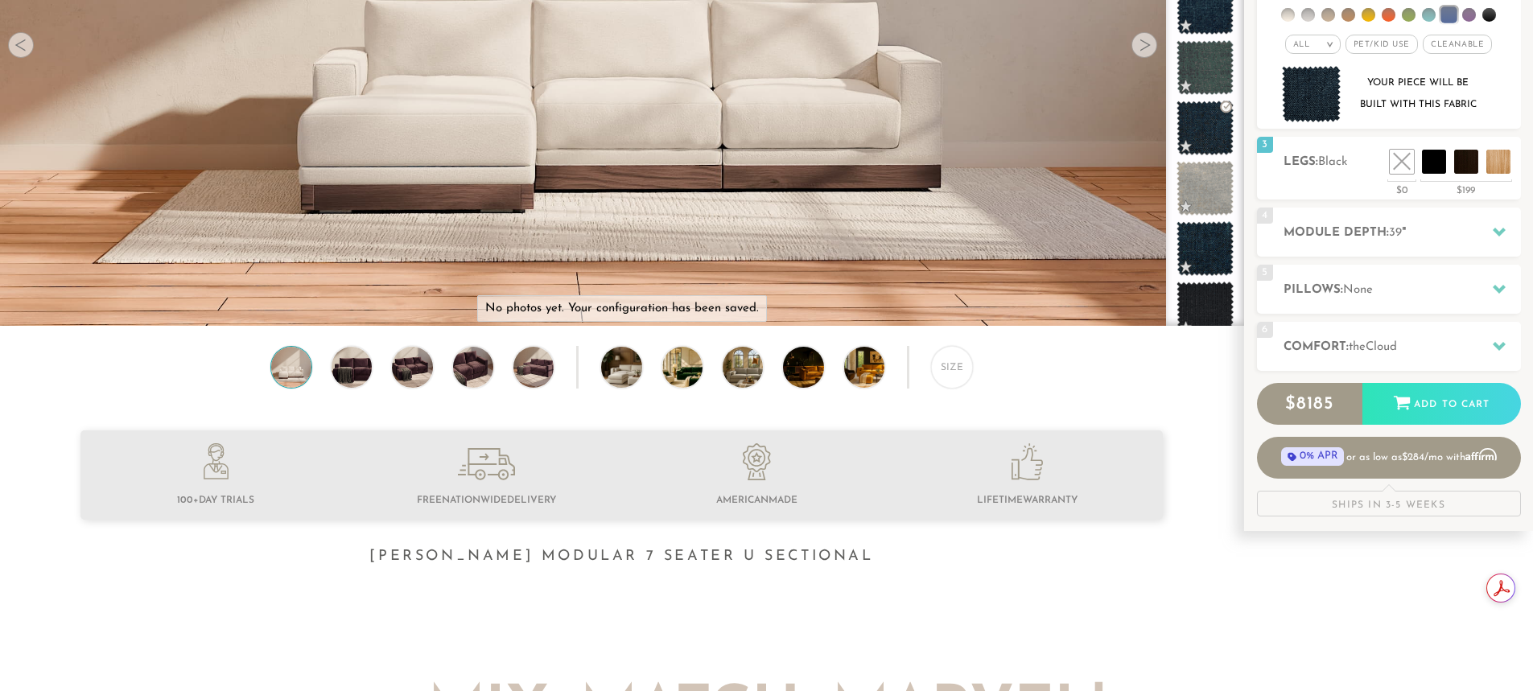
scroll to position [404, 0]
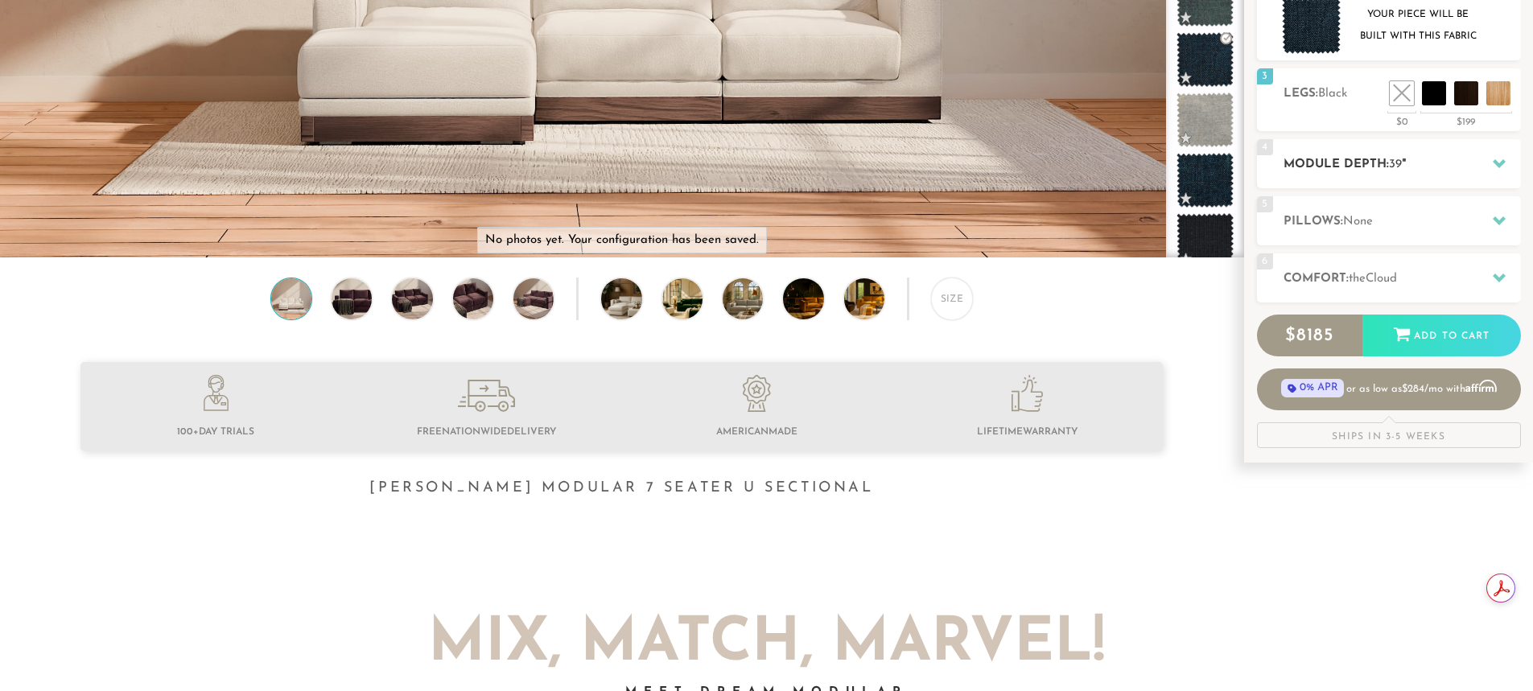
click at [1439, 174] on h2 "Module Depth: 39 "" at bounding box center [1402, 164] width 237 height 19
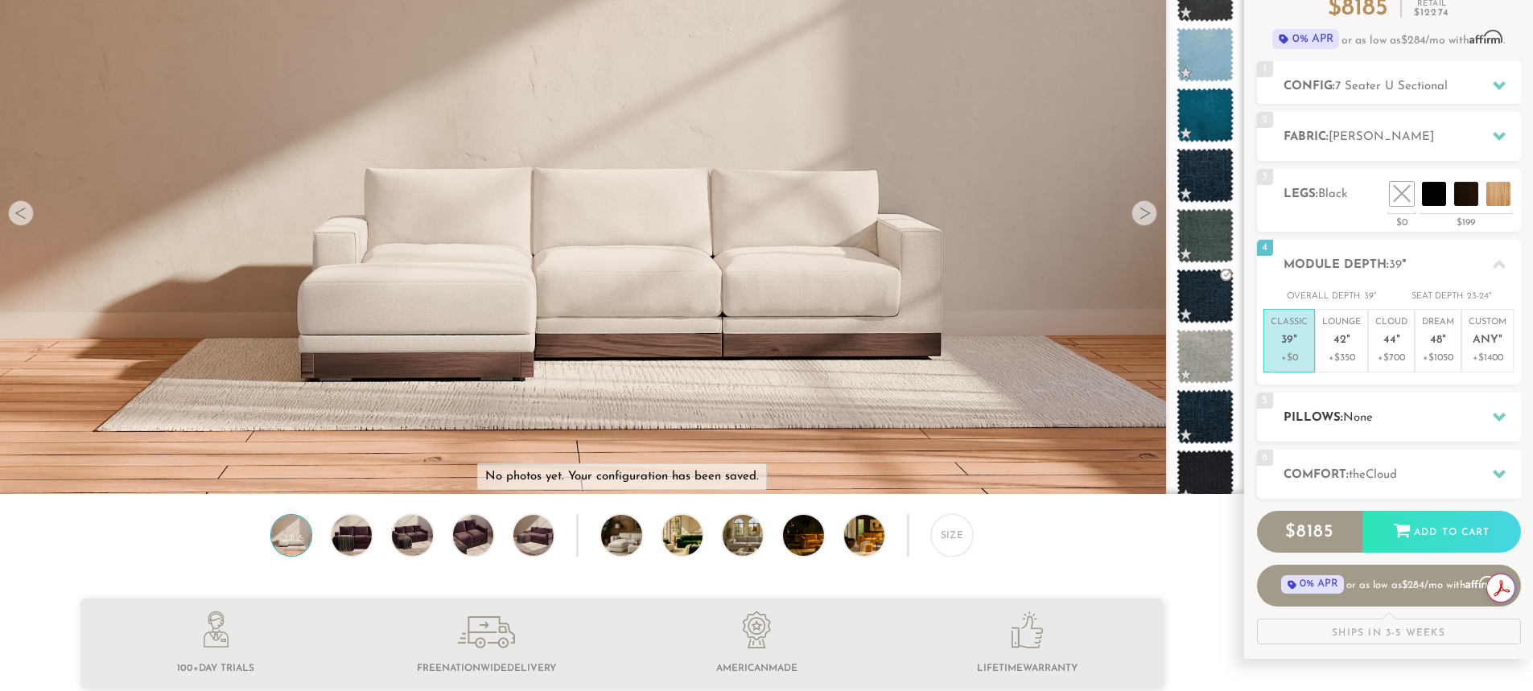
scroll to position [238, 0]
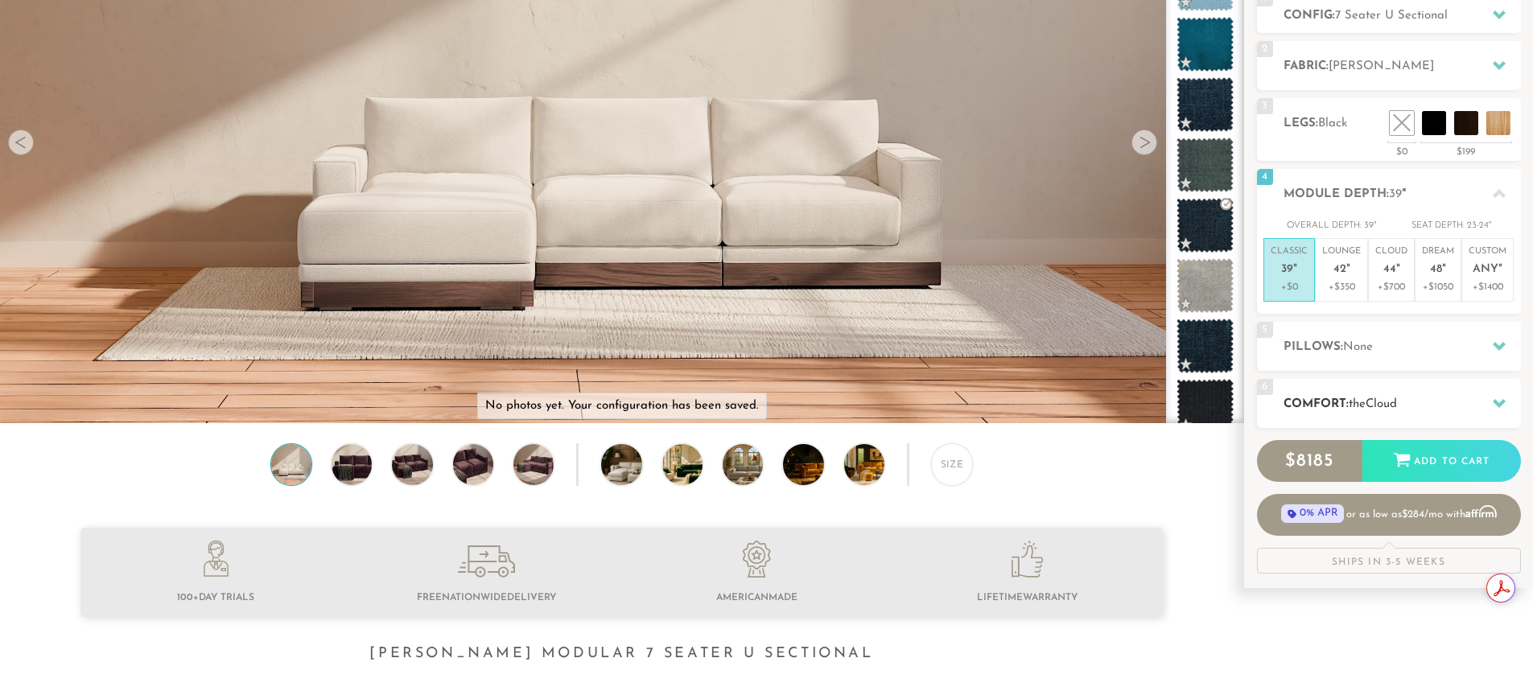
click at [1393, 396] on h2 "Comfort: the Cloud" at bounding box center [1402, 404] width 237 height 19
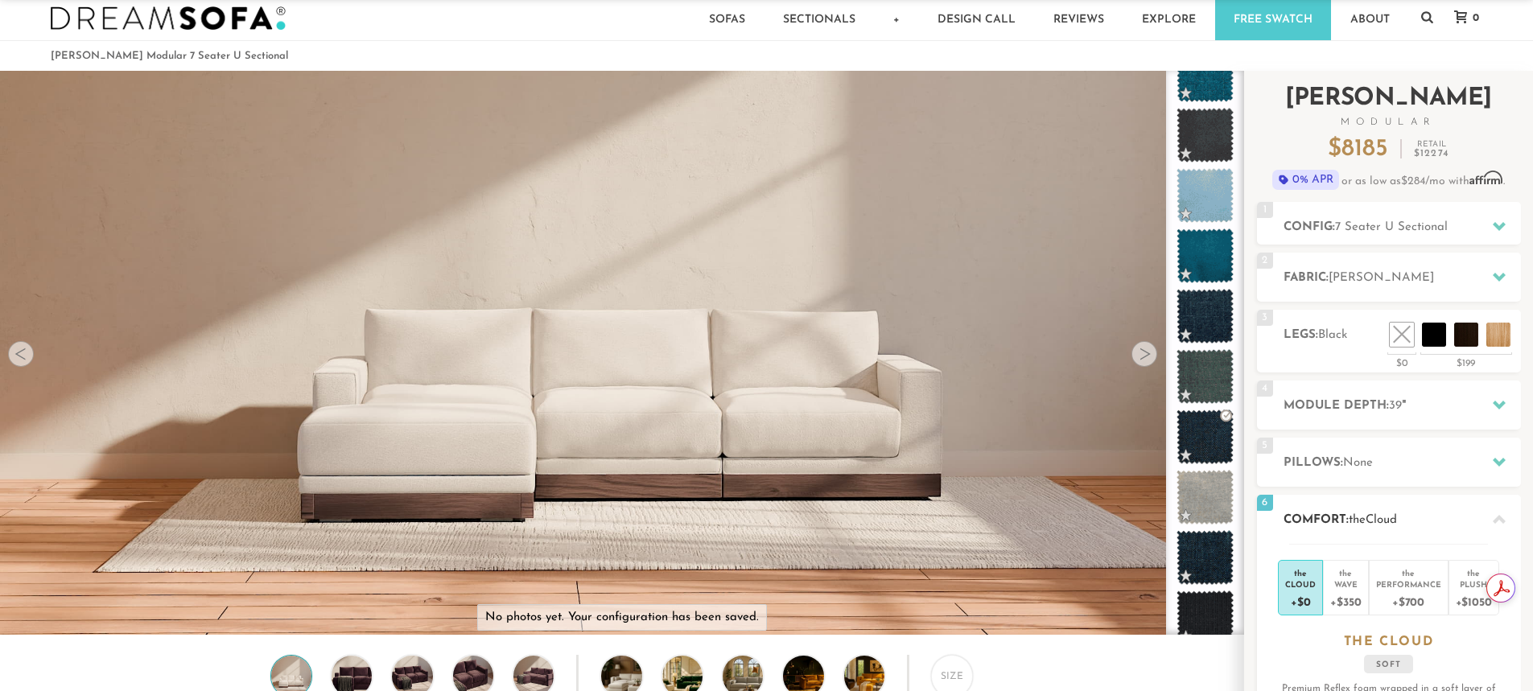
scroll to position [0, 0]
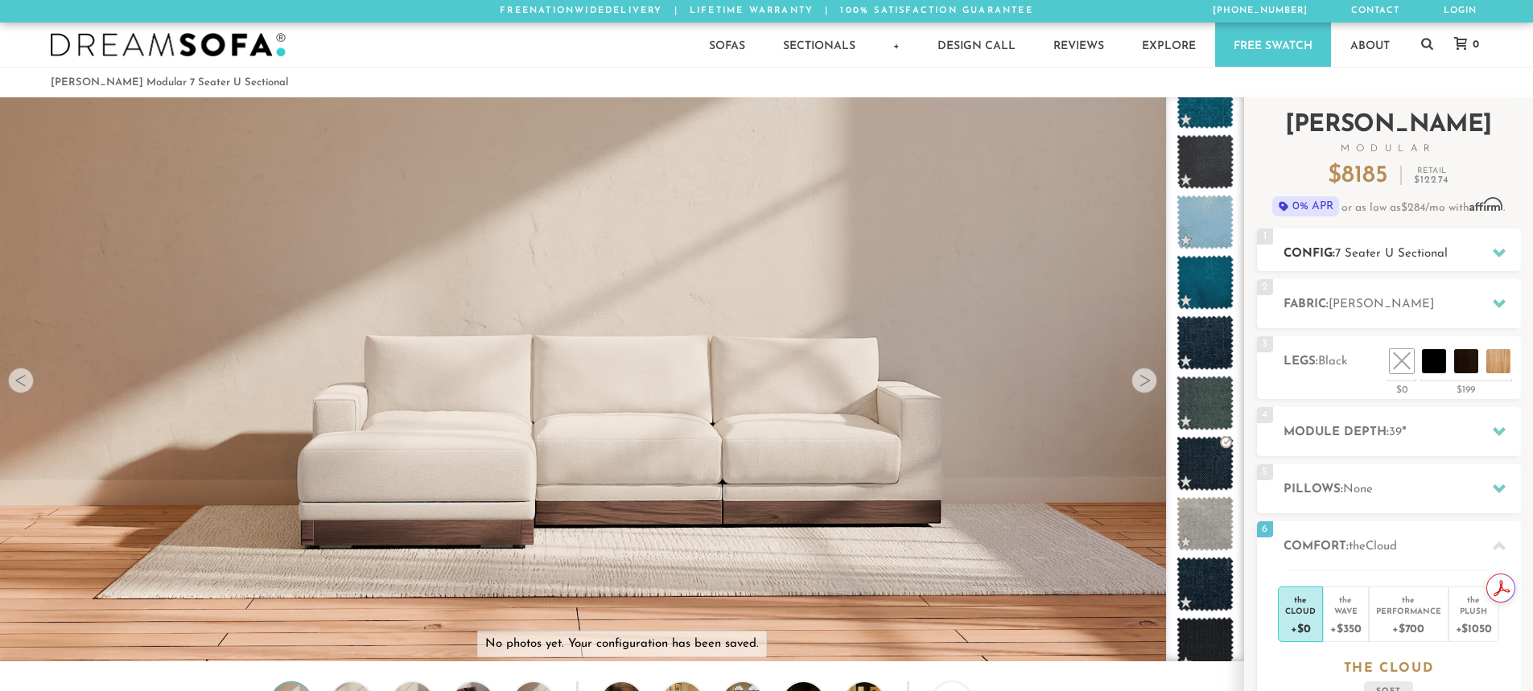
click at [1483, 256] on div at bounding box center [1500, 253] width 34 height 33
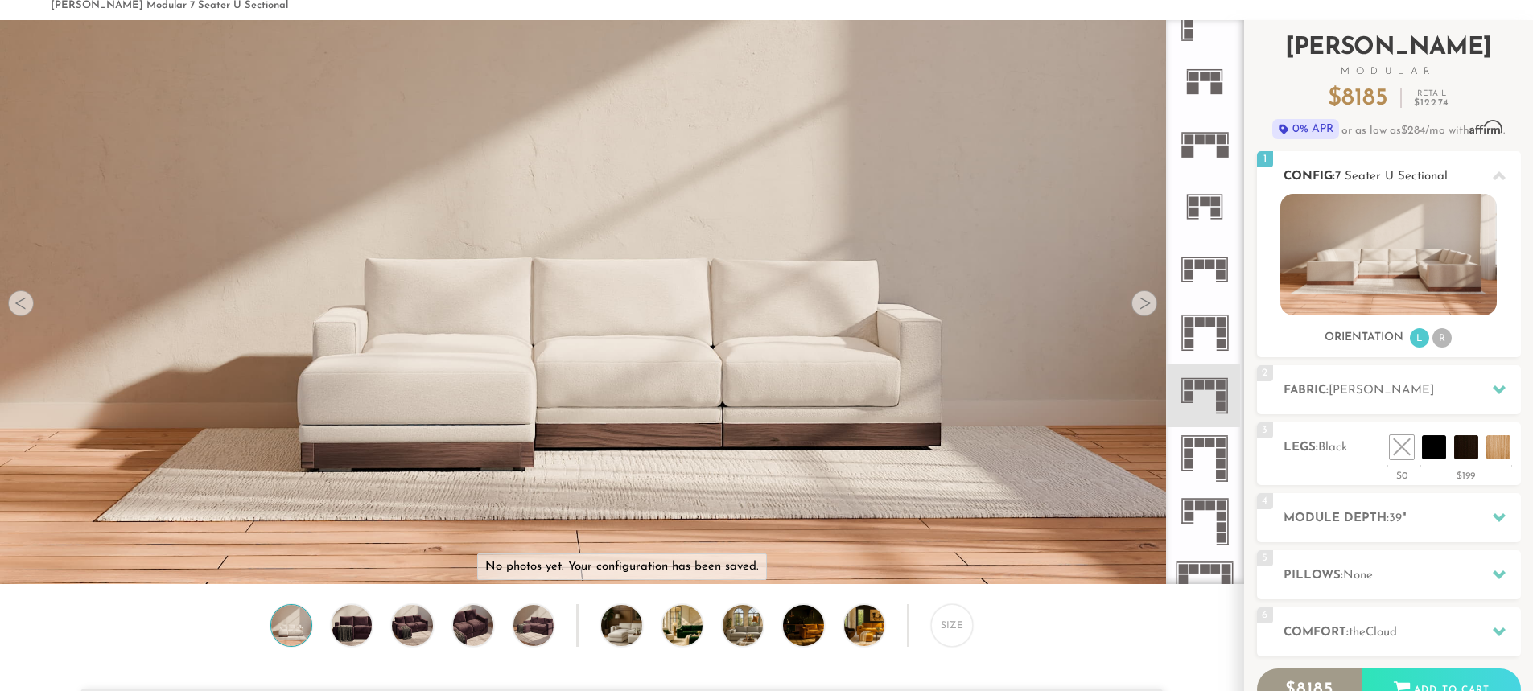
scroll to position [78, 0]
